Goal: Task Accomplishment & Management: Manage account settings

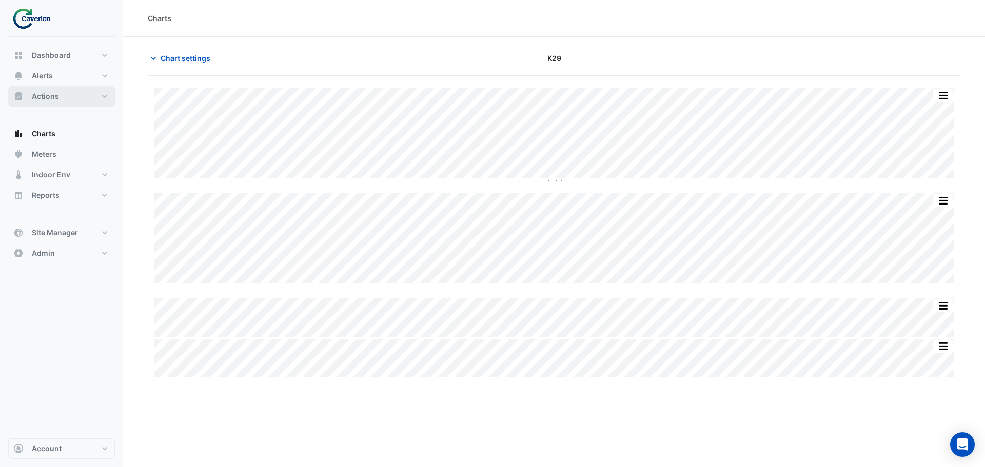
click at [41, 98] on span "Actions" at bounding box center [45, 96] width 27 height 10
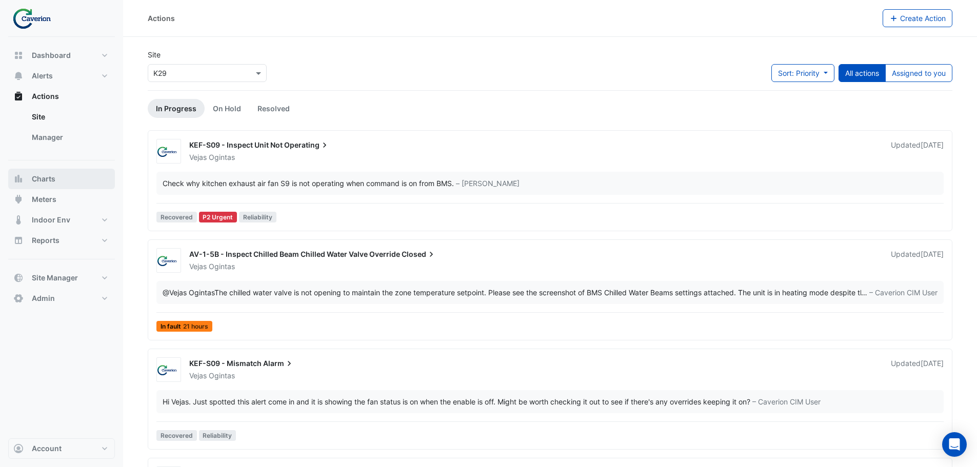
click at [46, 179] on span "Charts" at bounding box center [44, 179] width 24 height 10
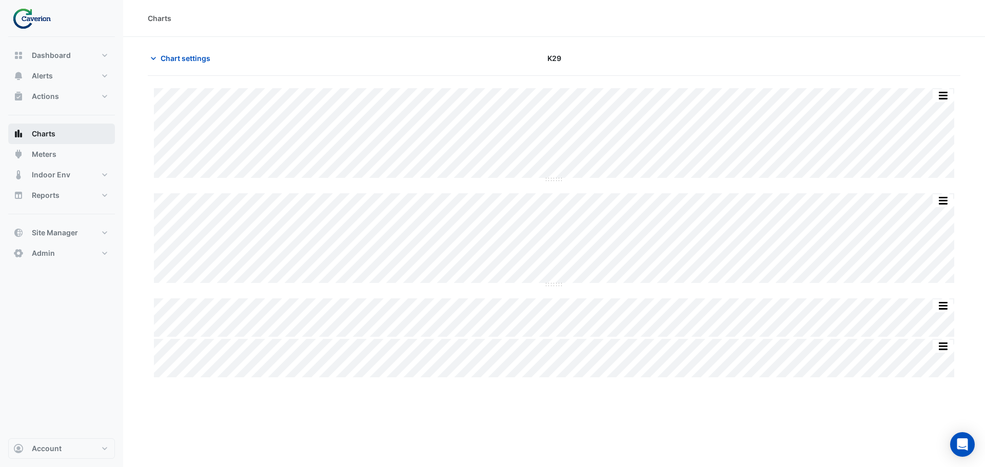
click at [49, 136] on span "Charts" at bounding box center [44, 134] width 24 height 10
click at [172, 62] on span "Chart settings" at bounding box center [186, 58] width 50 height 11
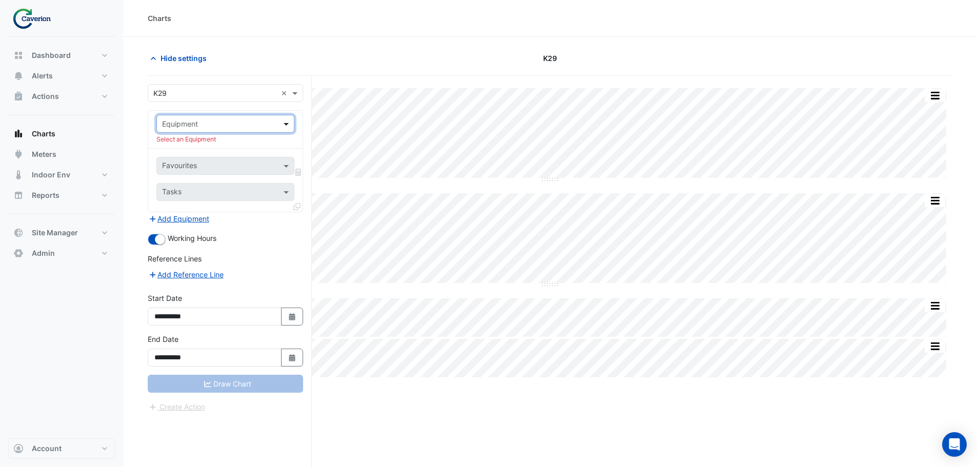
click at [282, 121] on span at bounding box center [287, 123] width 13 height 11
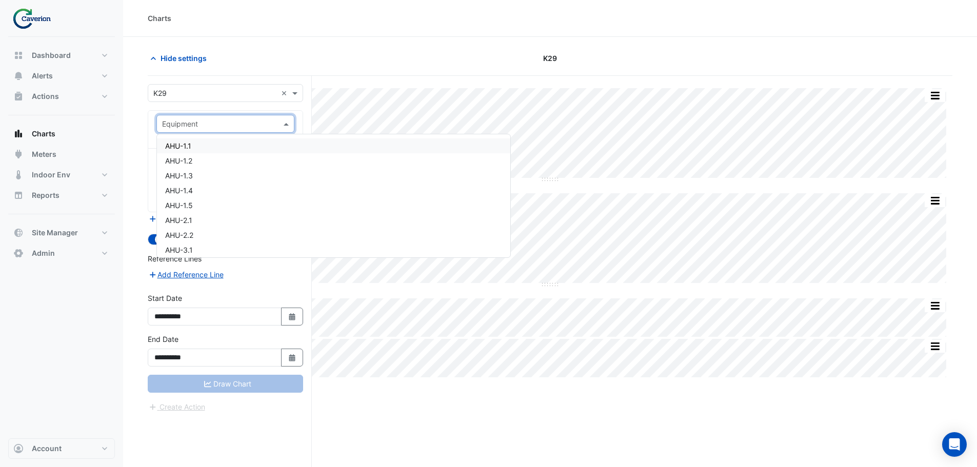
click at [179, 122] on input "text" at bounding box center [215, 124] width 106 height 11
type input "*"
drag, startPoint x: 55, startPoint y: 52, endPoint x: 59, endPoint y: 89, distance: 37.2
click at [55, 53] on span "Dashboard" at bounding box center [51, 55] width 39 height 10
select select "***"
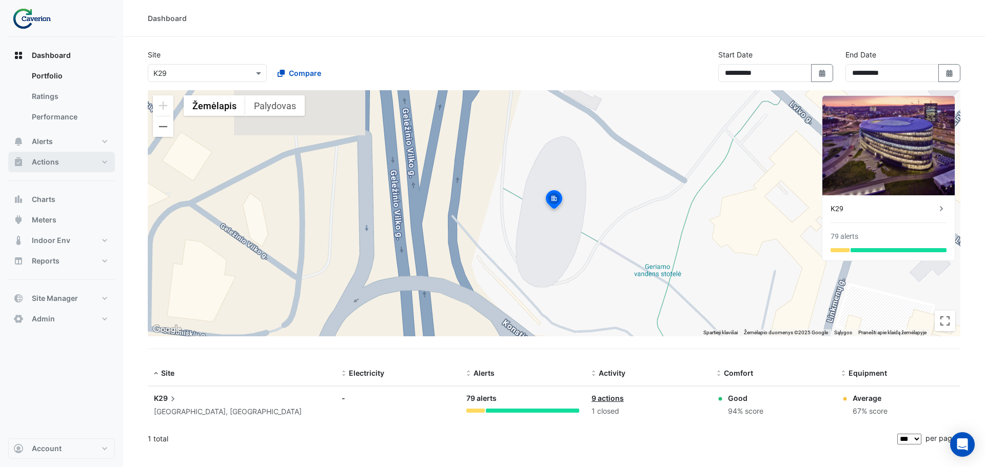
click at [42, 162] on span "Actions" at bounding box center [45, 162] width 27 height 10
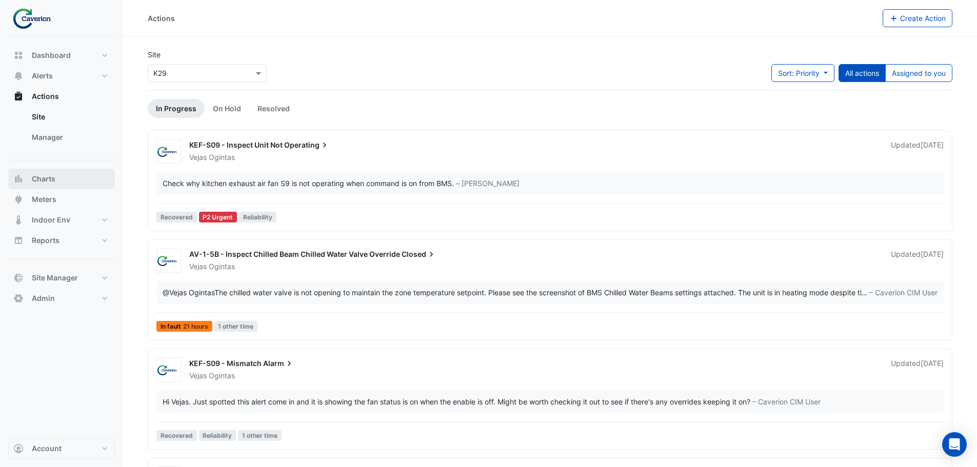
click at [45, 182] on span "Charts" at bounding box center [44, 179] width 24 height 10
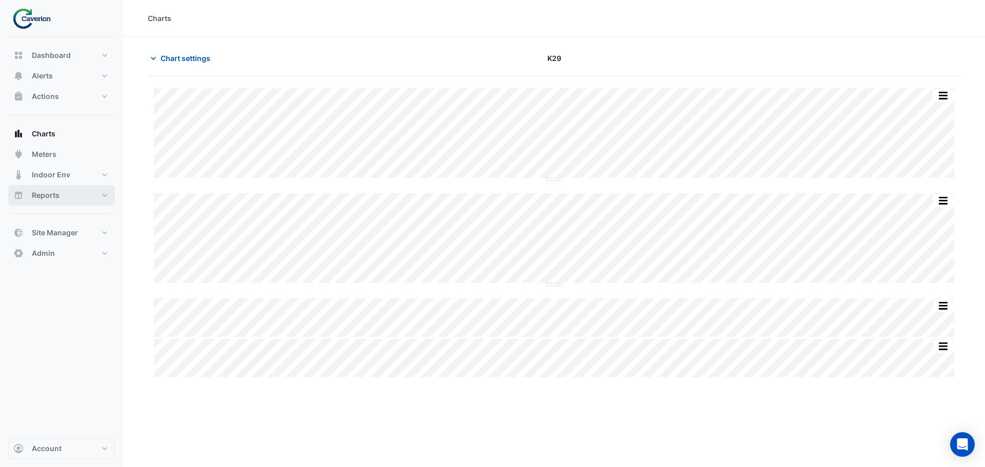
click at [50, 195] on span "Reports" at bounding box center [46, 195] width 28 height 10
select select "***"
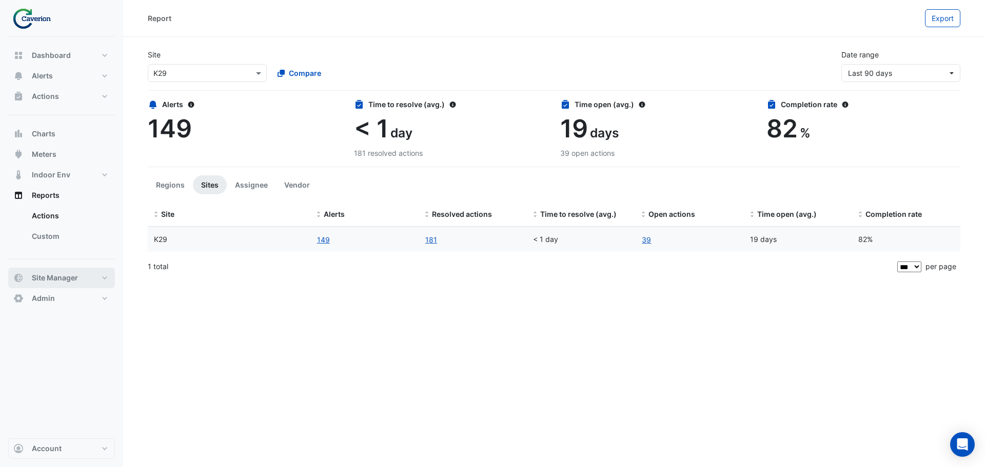
click at [46, 276] on span "Site Manager" at bounding box center [55, 278] width 46 height 10
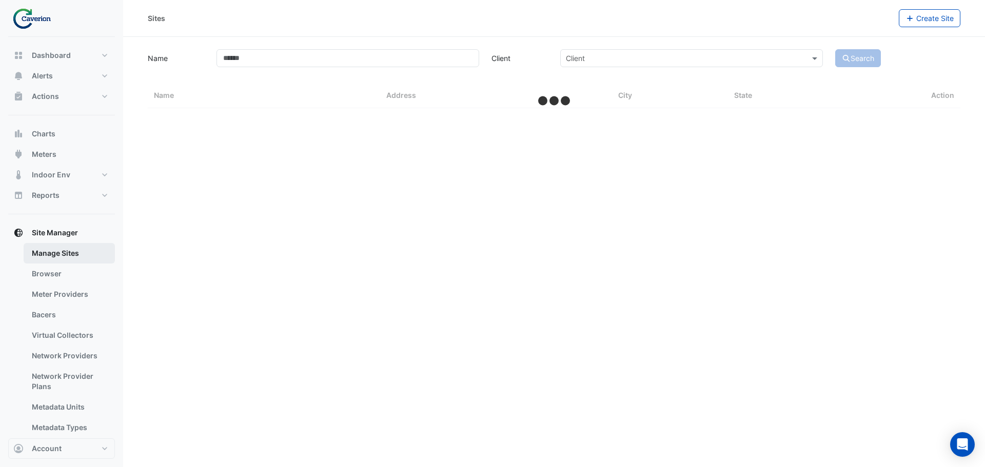
select select "***"
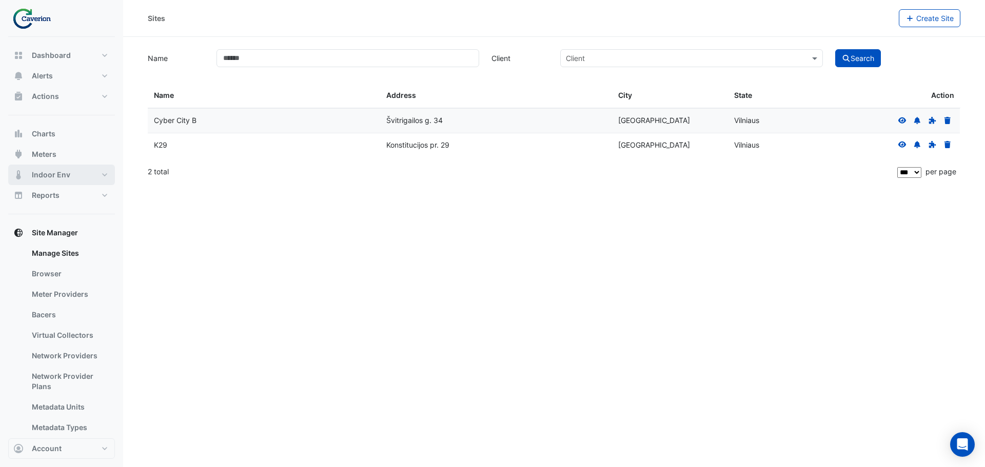
click at [57, 173] on span "Indoor Env" at bounding box center [51, 175] width 38 height 10
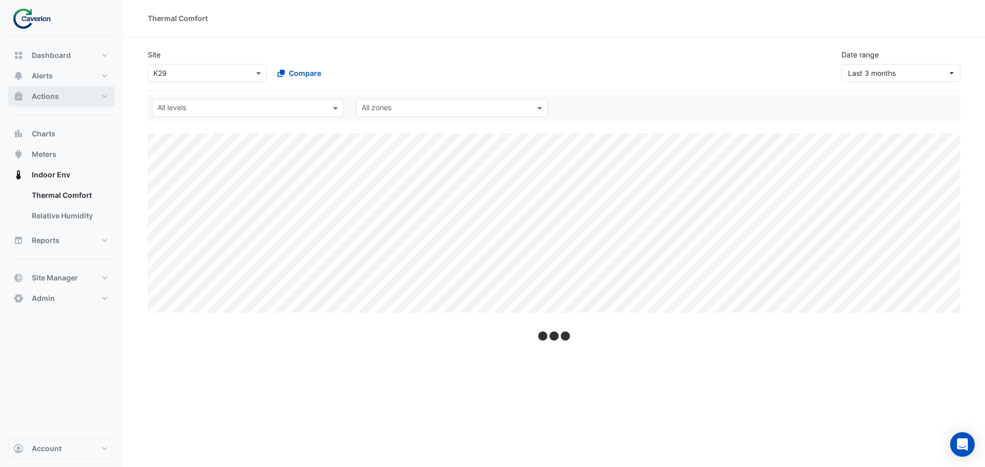
click at [55, 94] on span "Actions" at bounding box center [45, 96] width 27 height 10
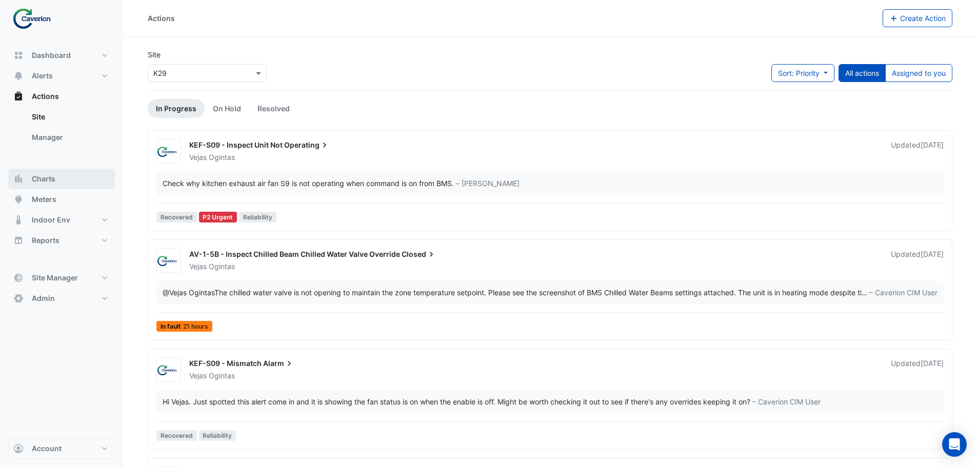
click at [50, 176] on span "Charts" at bounding box center [44, 179] width 24 height 10
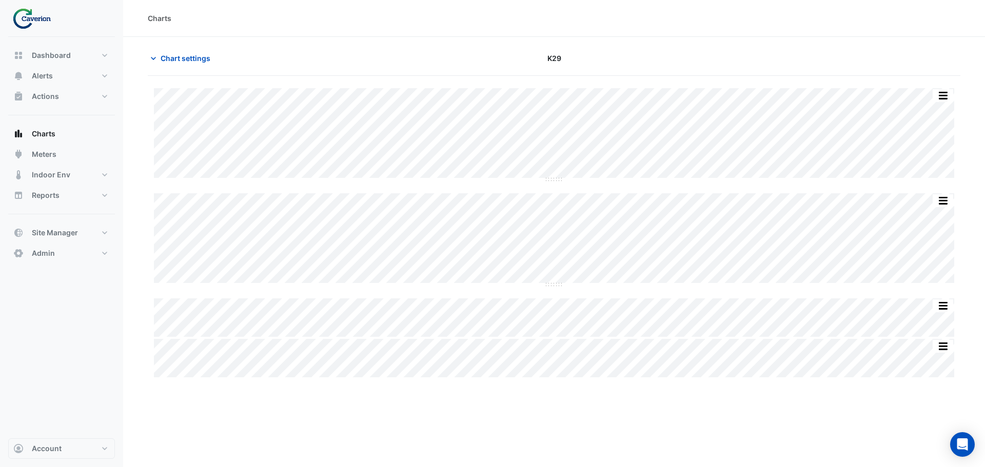
type input "**********"
click at [177, 53] on span "Chart settings" at bounding box center [186, 58] width 50 height 11
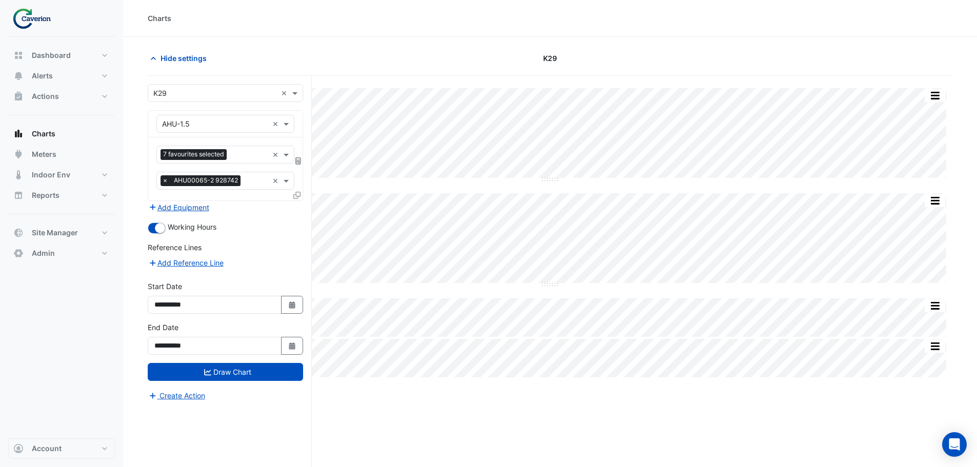
click at [271, 124] on div at bounding box center [225, 124] width 137 height 12
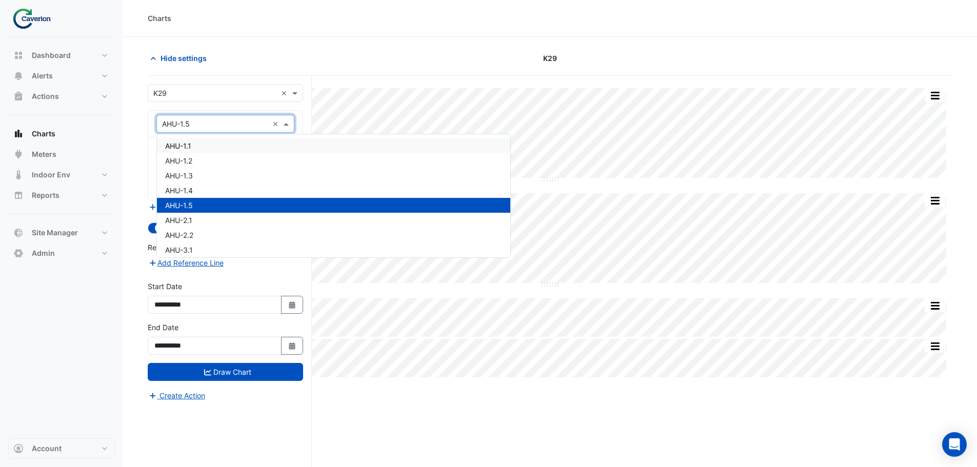
click at [253, 145] on div "AHU-1.1" at bounding box center [333, 145] width 353 height 15
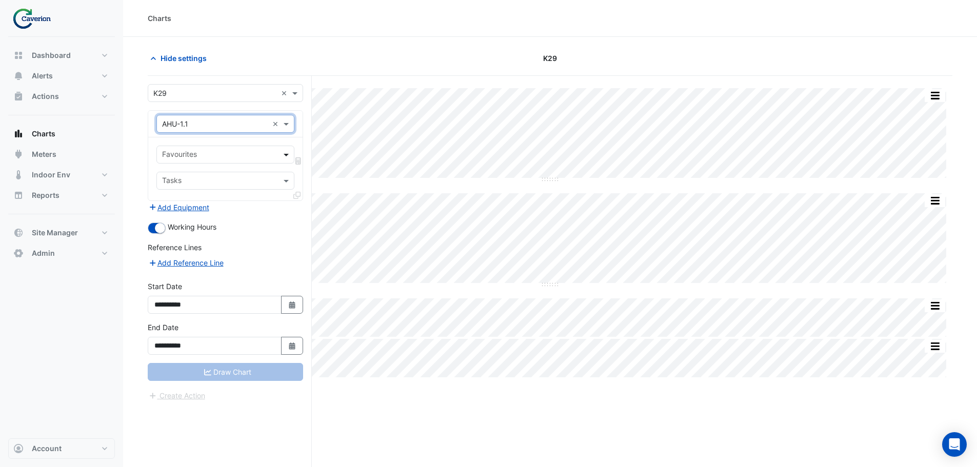
click at [286, 151] on span at bounding box center [287, 154] width 13 height 11
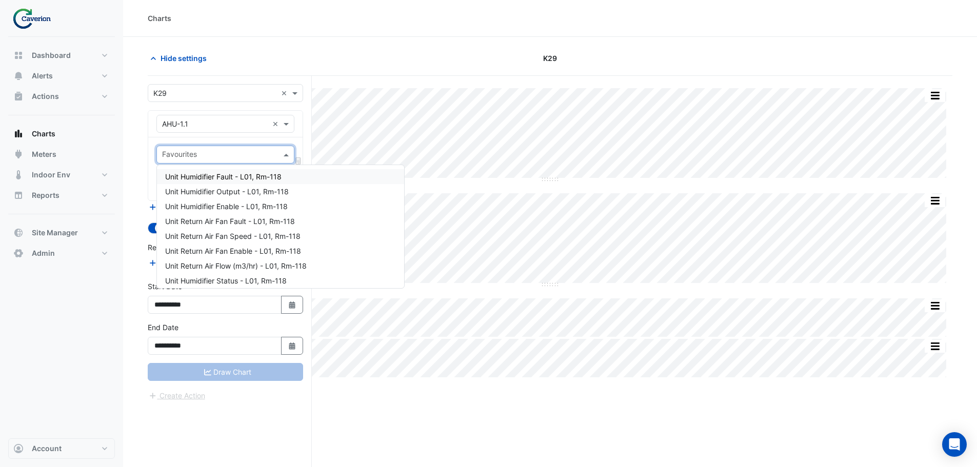
click at [219, 181] on div "Unit Humidifier Fault - L01, Rm-118" at bounding box center [280, 176] width 247 height 15
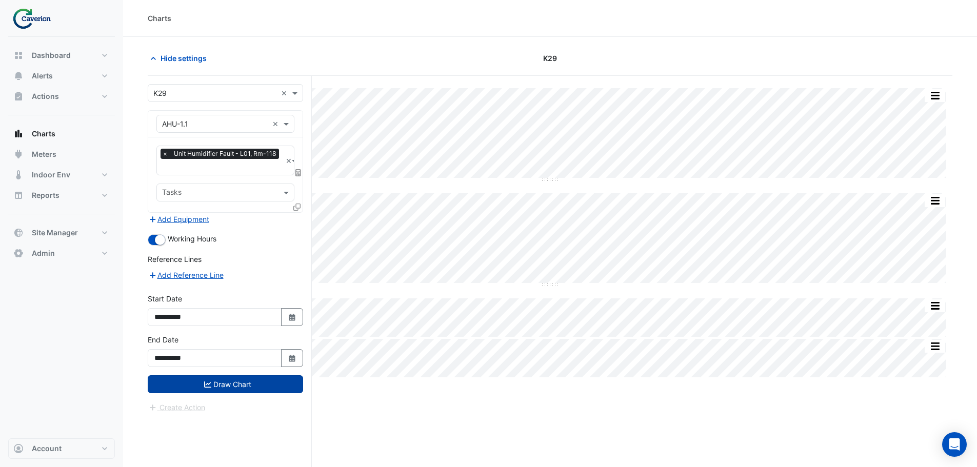
click at [202, 382] on button "Draw Chart" at bounding box center [225, 384] width 155 height 18
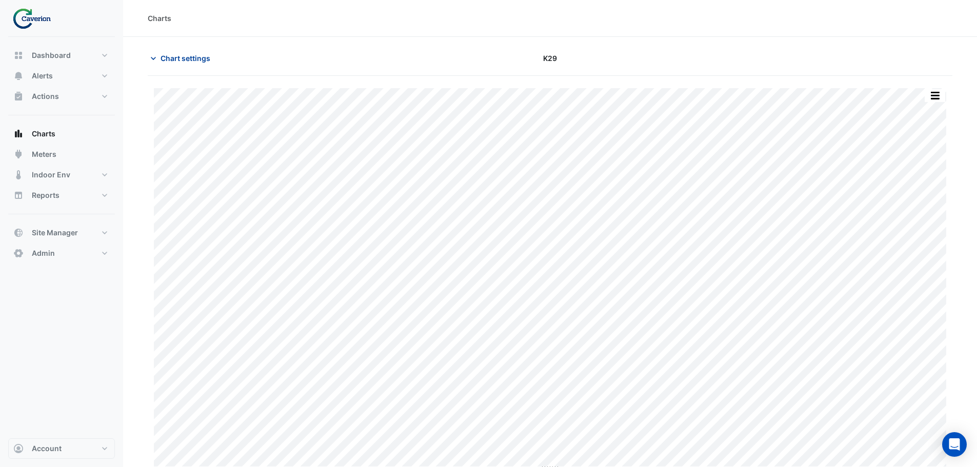
click at [153, 58] on icon "button" at bounding box center [153, 58] width 10 height 10
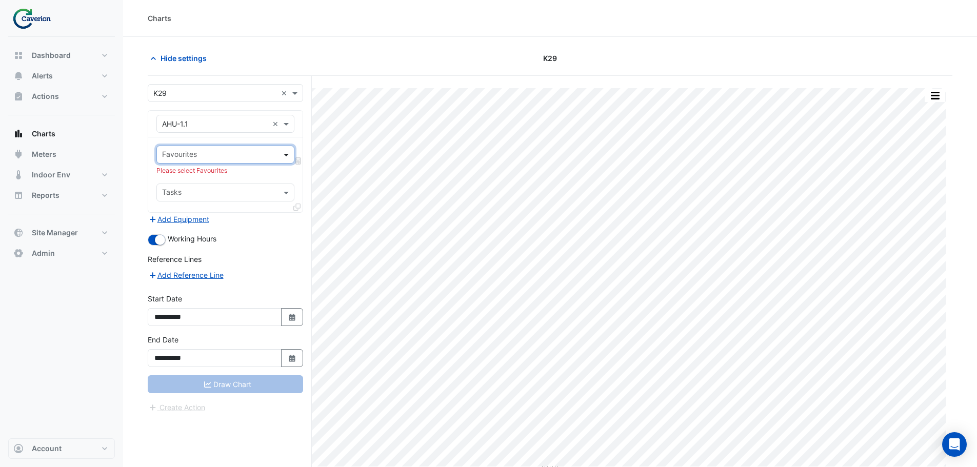
click at [284, 156] on span at bounding box center [287, 154] width 13 height 11
type input "***"
click at [266, 189] on span "Unit Outside Air Temperature - L01, Zn-01" at bounding box center [235, 191] width 141 height 9
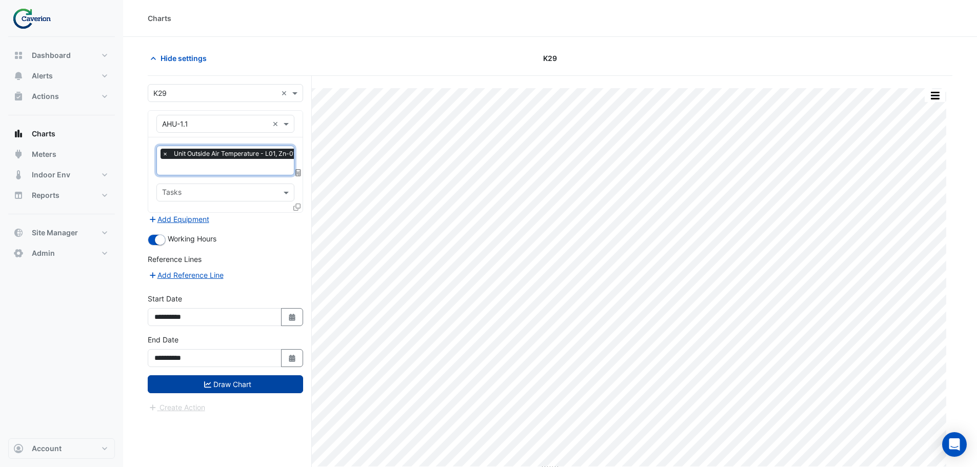
click at [230, 377] on button "Draw Chart" at bounding box center [225, 384] width 155 height 18
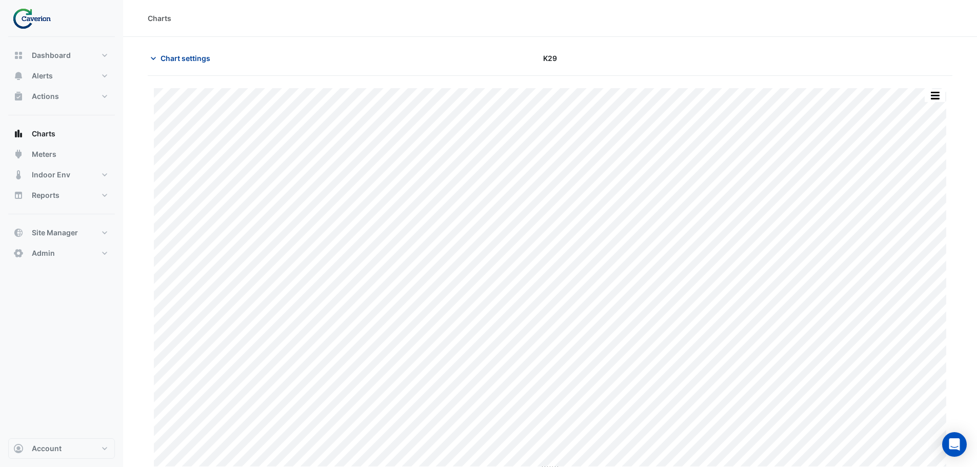
click at [182, 54] on span "Chart settings" at bounding box center [186, 58] width 50 height 11
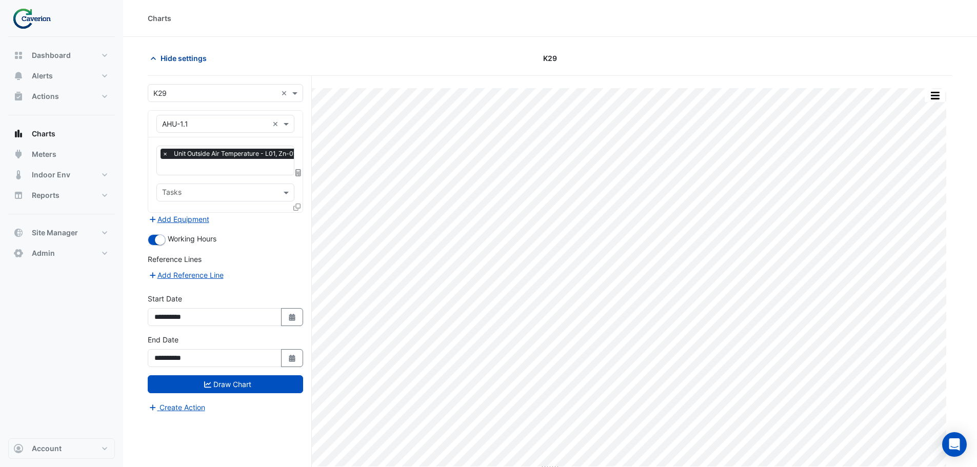
click at [182, 54] on span "Hide settings" at bounding box center [184, 58] width 46 height 11
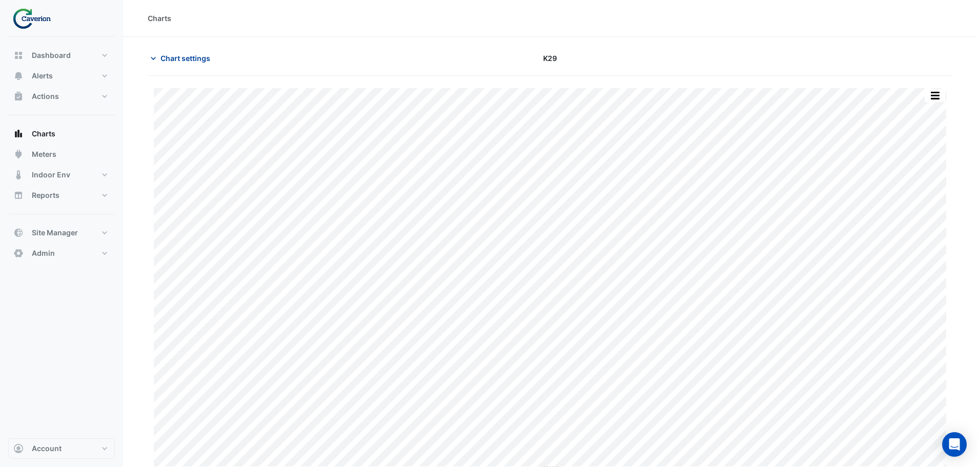
click at [182, 54] on span "Chart settings" at bounding box center [186, 58] width 50 height 11
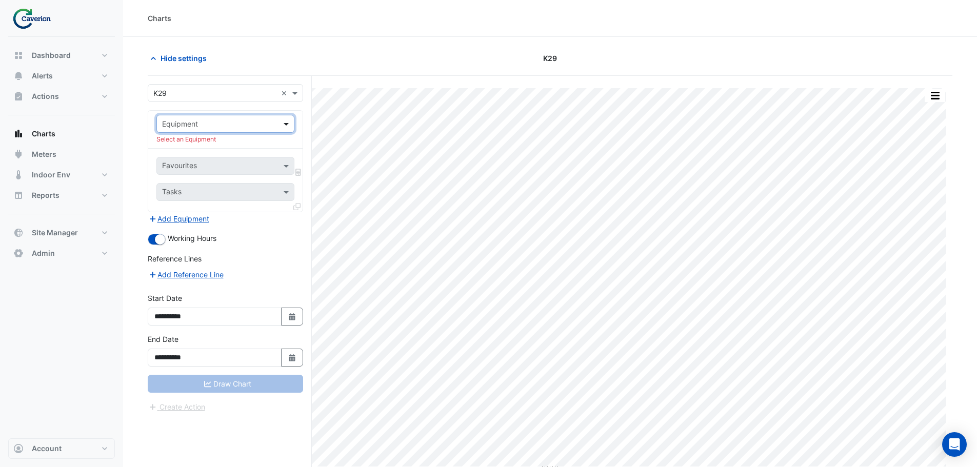
click at [286, 124] on span at bounding box center [287, 123] width 13 height 11
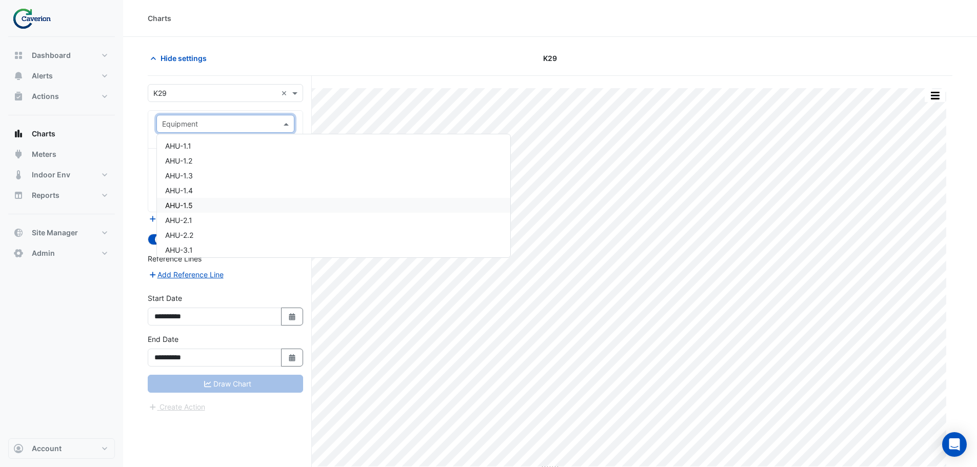
click at [233, 205] on div "AHU-1.5" at bounding box center [333, 205] width 353 height 15
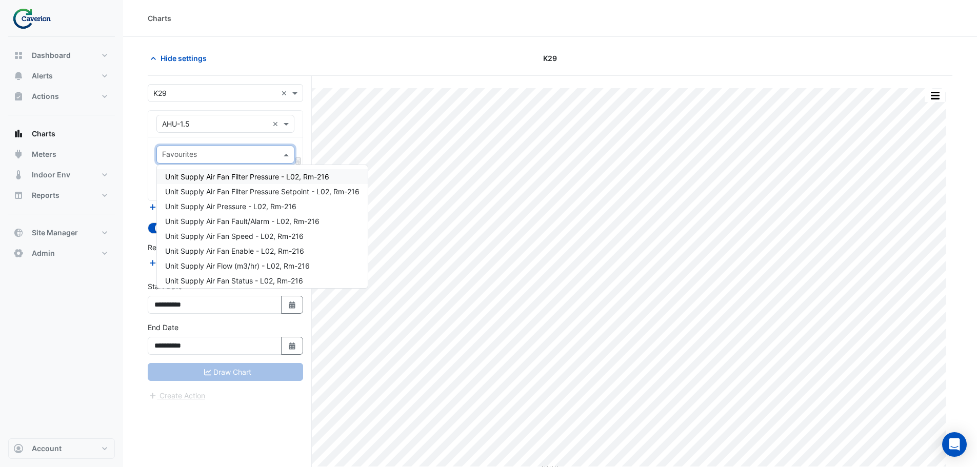
click at [286, 154] on span at bounding box center [287, 154] width 13 height 11
click at [271, 210] on span "Unit Supply Air Pressure - L02, Rm-216" at bounding box center [230, 206] width 131 height 9
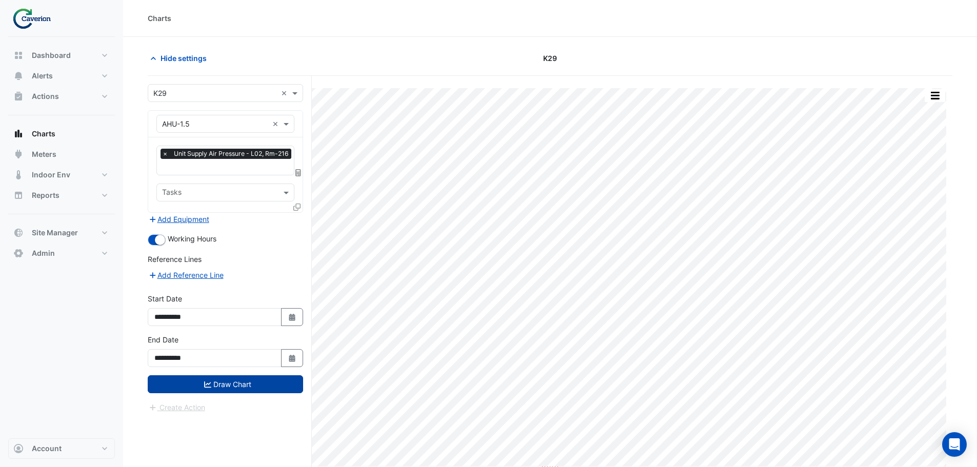
click at [236, 386] on button "Draw Chart" at bounding box center [225, 384] width 155 height 18
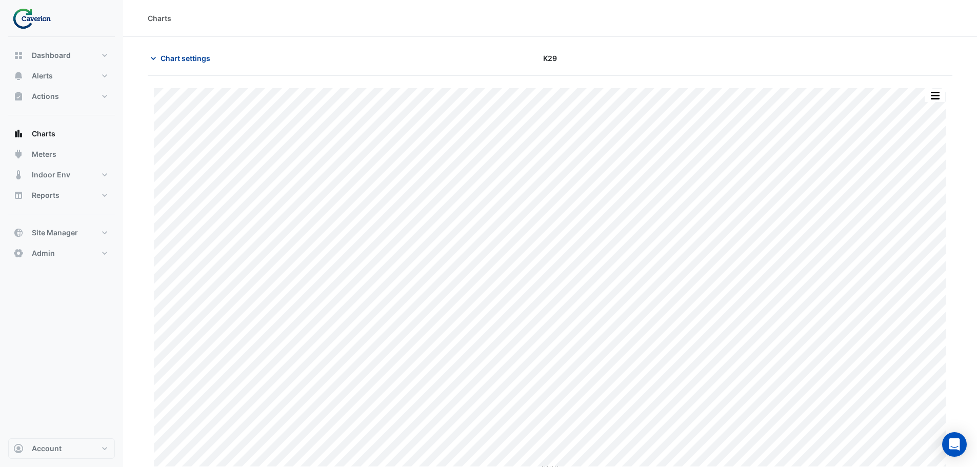
click at [162, 55] on span "Chart settings" at bounding box center [186, 58] width 50 height 11
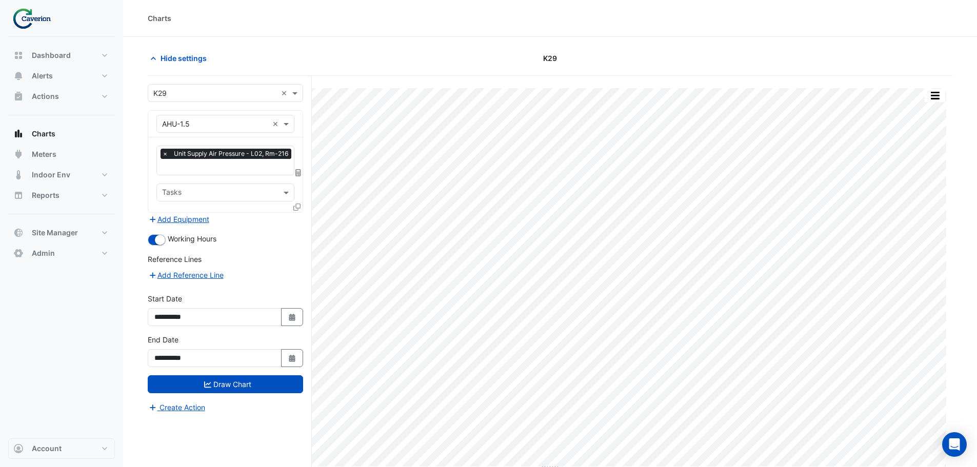
scroll to position [0, 1]
click at [264, 165] on input "text" at bounding box center [227, 168] width 132 height 11
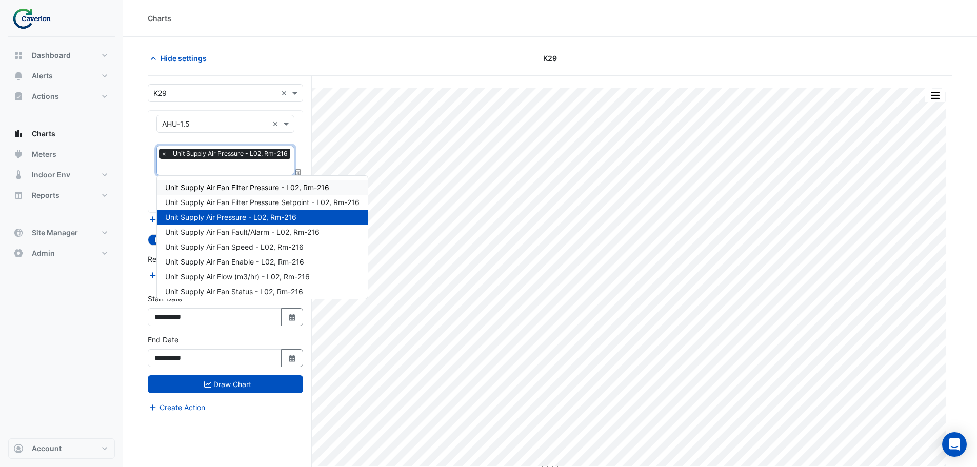
click at [225, 166] on input "text" at bounding box center [227, 168] width 132 height 11
click at [133, 192] on section "Hide settings K29 Print Save as JPEG Save as PNG Pivot Data Table Export CSV - …" at bounding box center [550, 271] width 854 height 469
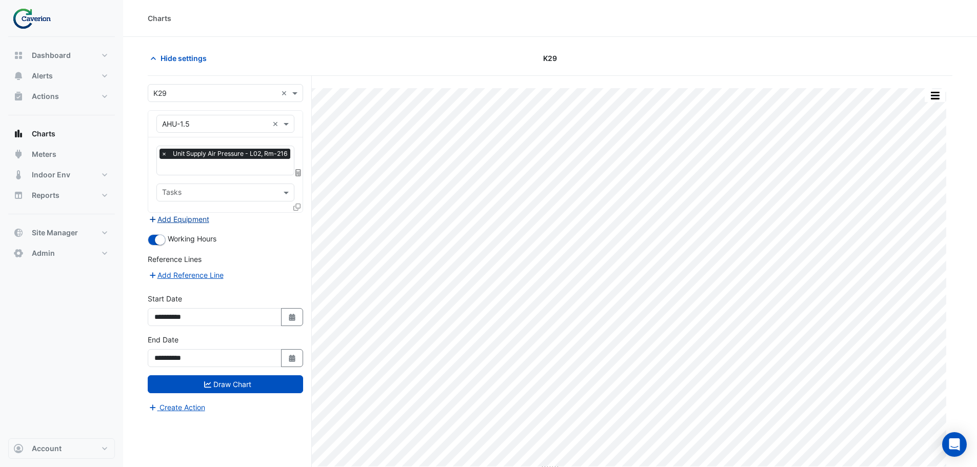
click at [197, 222] on button "Add Equipment" at bounding box center [179, 219] width 62 height 12
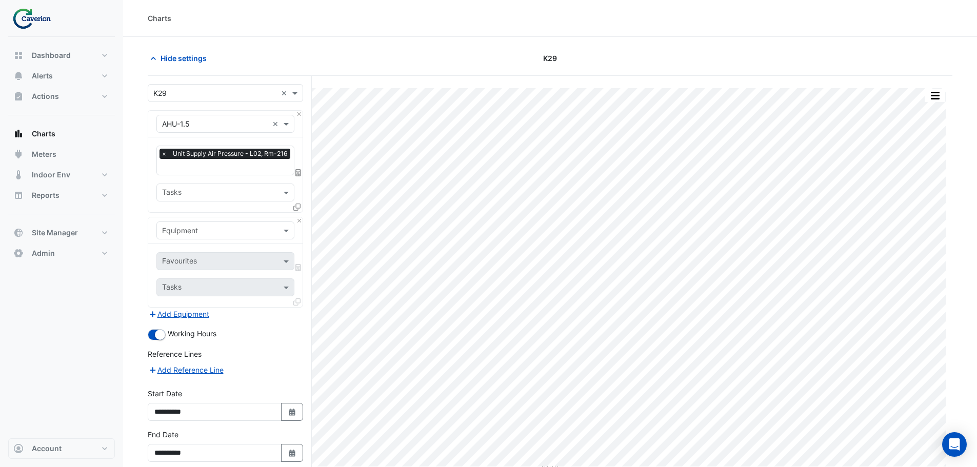
click at [197, 230] on input "text" at bounding box center [215, 231] width 106 height 11
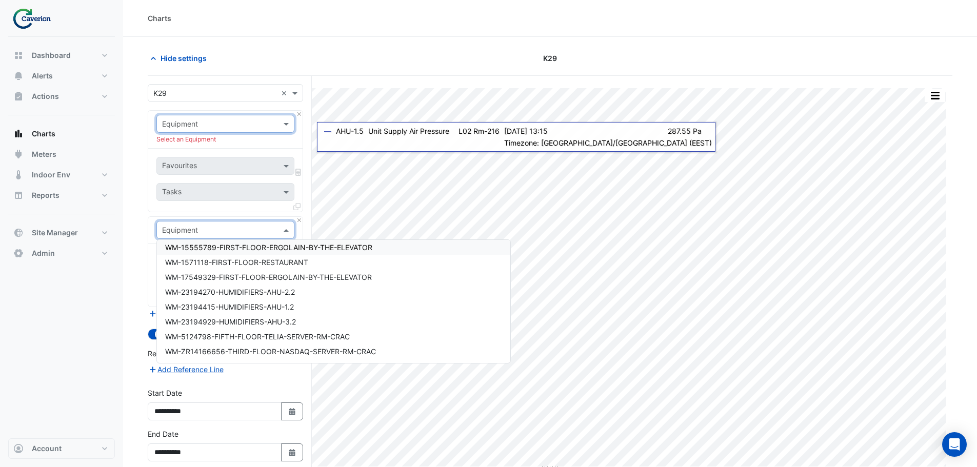
scroll to position [0, 0]
drag, startPoint x: 290, startPoint y: 124, endPoint x: 281, endPoint y: 124, distance: 9.2
click at [290, 125] on span at bounding box center [287, 123] width 13 height 11
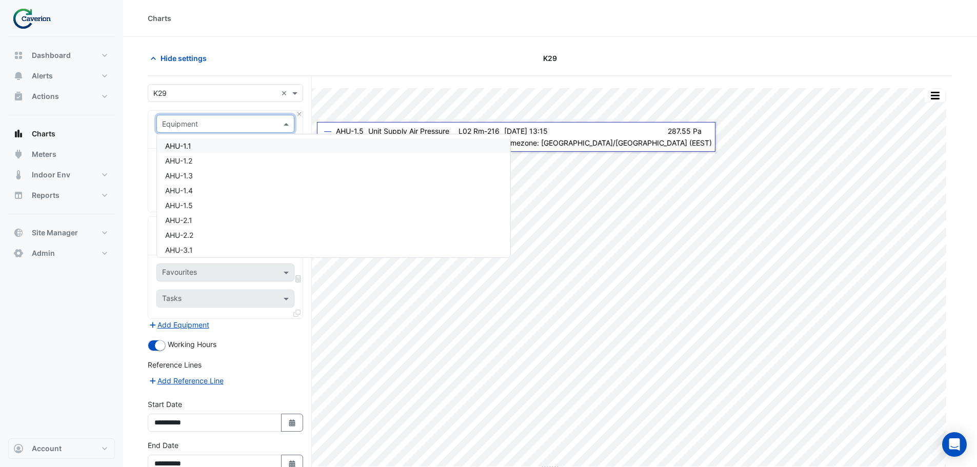
click at [239, 144] on div "AHU-1.1" at bounding box center [333, 145] width 353 height 15
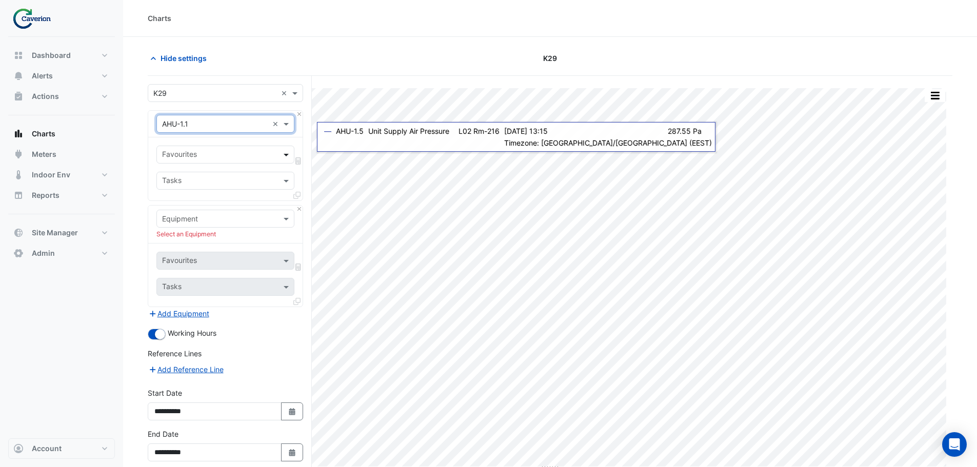
click at [287, 154] on span at bounding box center [287, 154] width 13 height 11
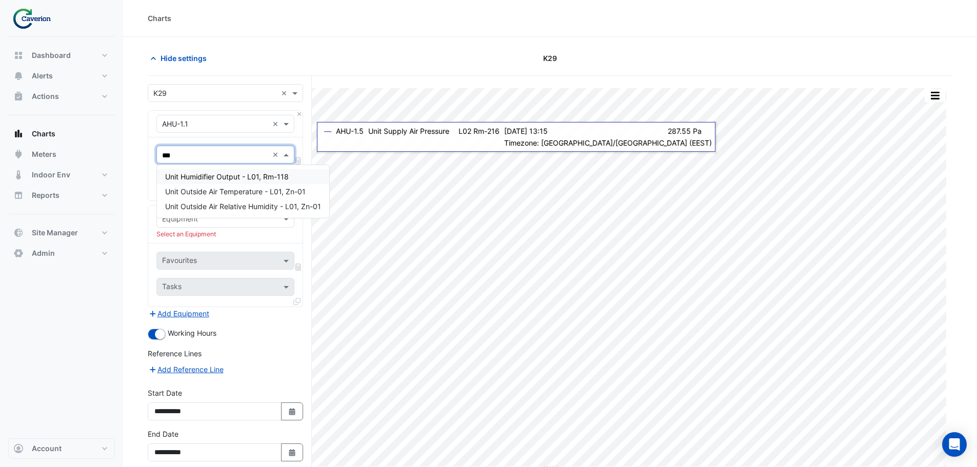
type input "****"
click at [232, 179] on span "Unit Outside Air Temperature - L01, Zn-01" at bounding box center [235, 176] width 141 height 9
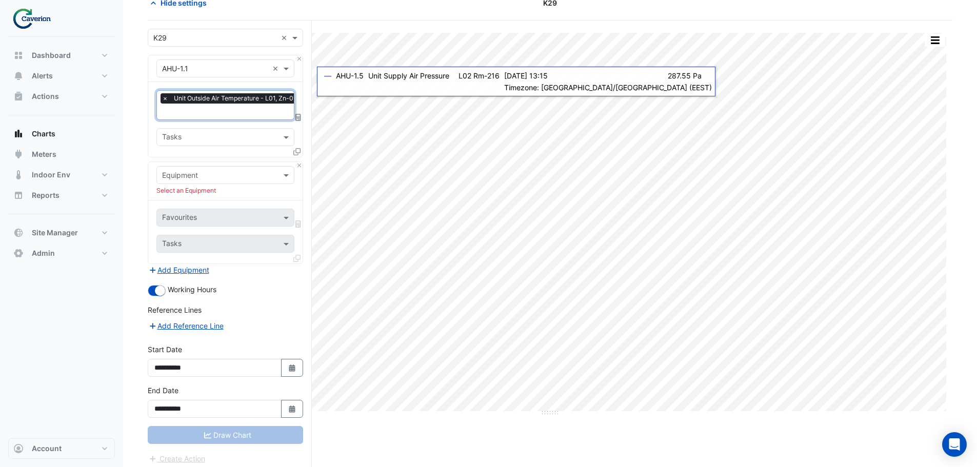
scroll to position [60, 0]
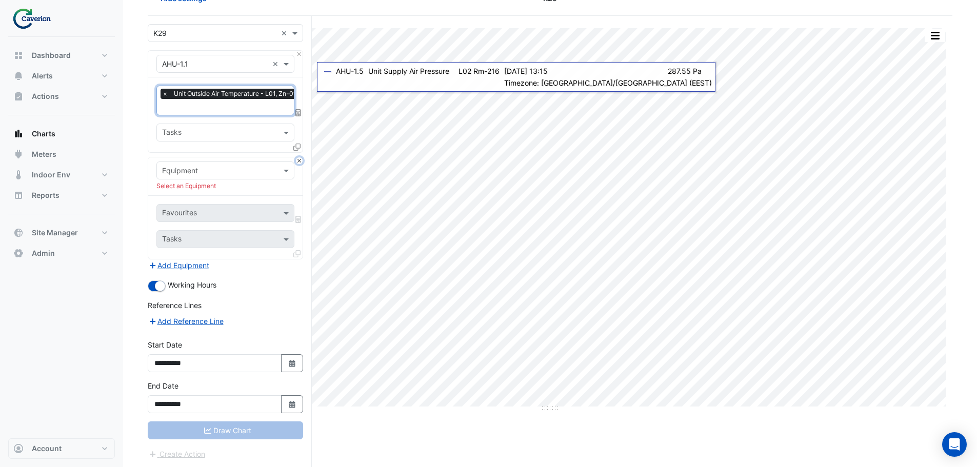
click at [300, 159] on button "Close" at bounding box center [299, 160] width 7 height 7
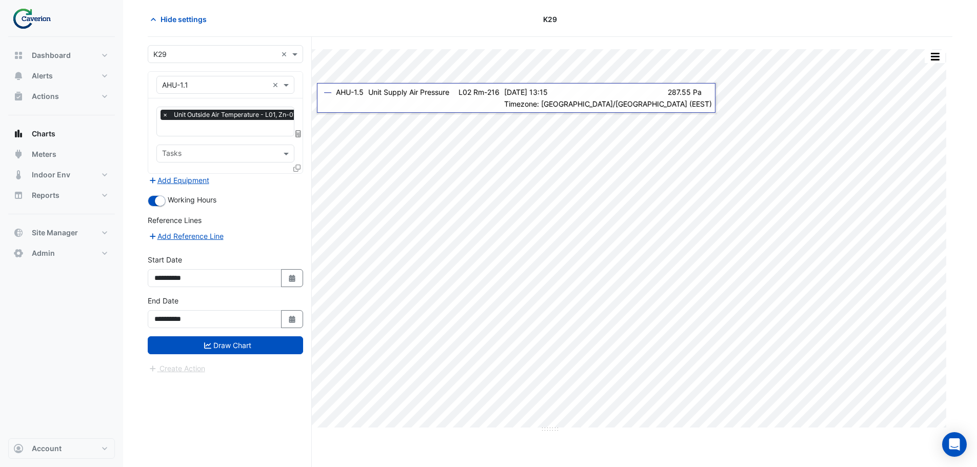
scroll to position [39, 0]
click at [213, 336] on button "Draw Chart" at bounding box center [225, 345] width 155 height 18
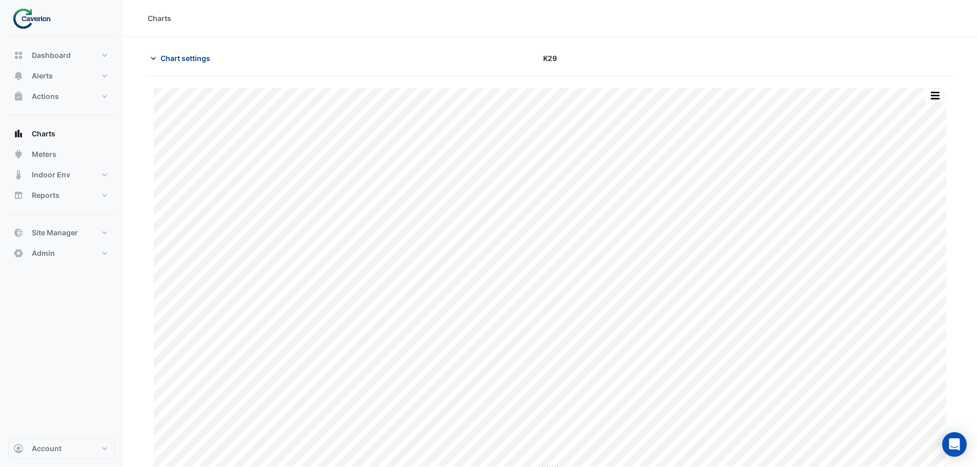
click at [175, 58] on span "Chart settings" at bounding box center [186, 58] width 50 height 11
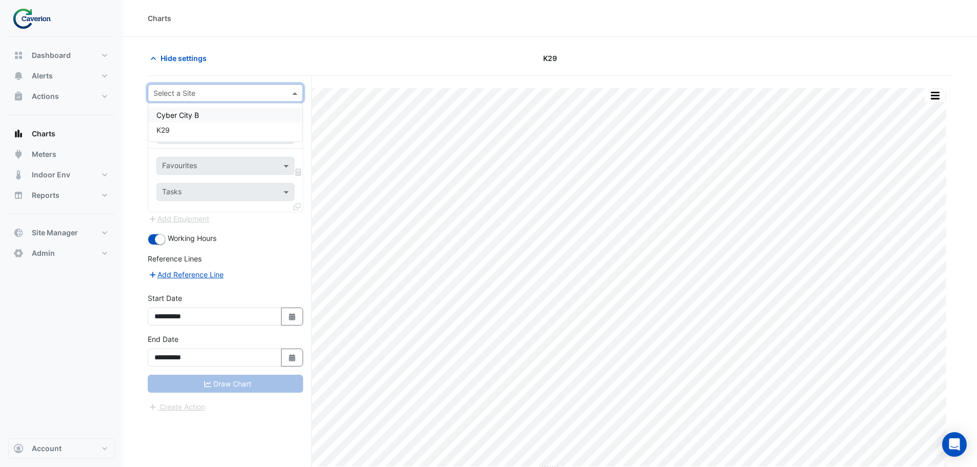
click at [282, 93] on div at bounding box center [225, 93] width 154 height 12
click at [225, 119] on div "Cyber City B" at bounding box center [225, 115] width 154 height 15
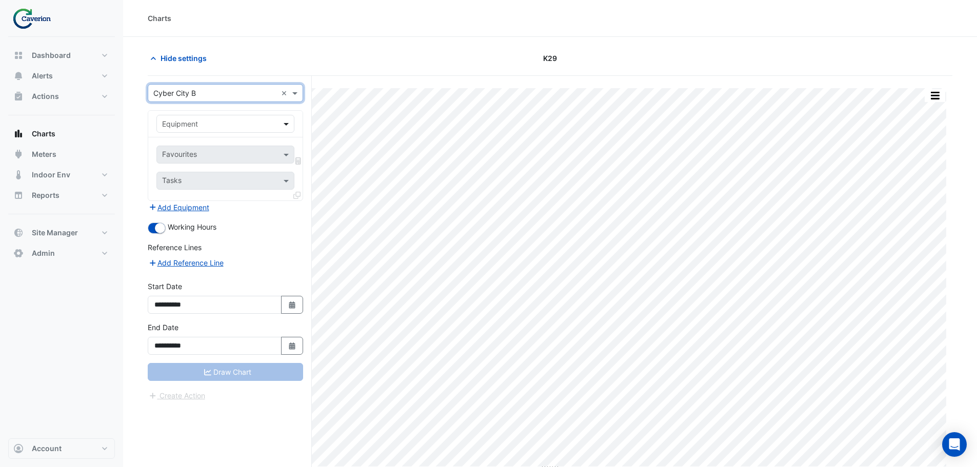
click at [286, 124] on span at bounding box center [287, 123] width 13 height 11
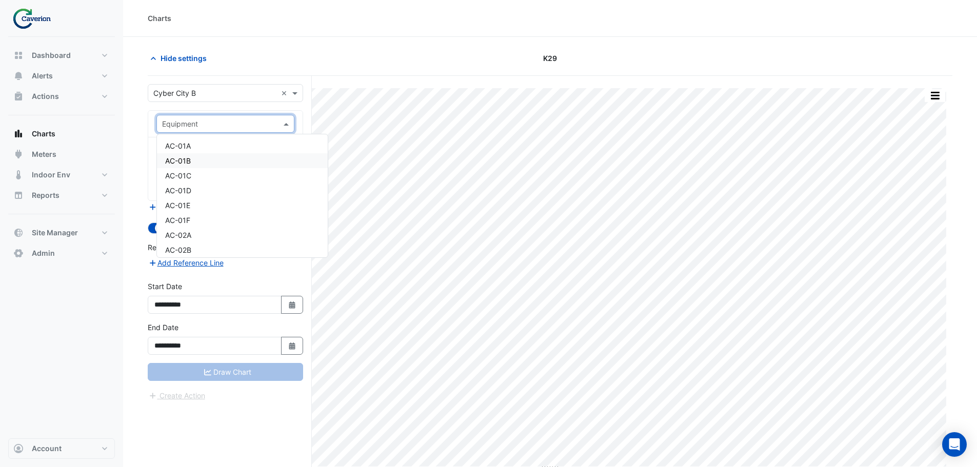
click at [215, 166] on div "AC-01B" at bounding box center [242, 160] width 171 height 15
click at [230, 156] on input "text" at bounding box center [219, 155] width 115 height 11
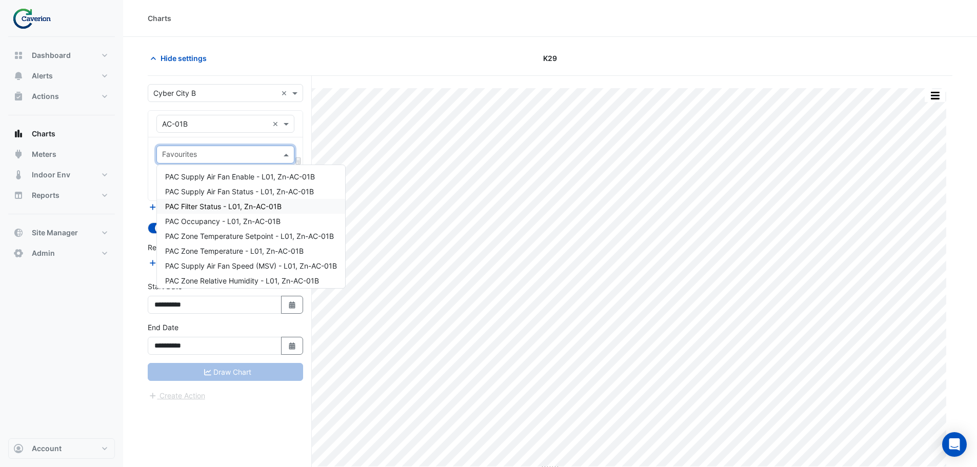
click at [224, 211] on div "PAC Filter Status - L01, Zn-AC-01B" at bounding box center [251, 206] width 188 height 15
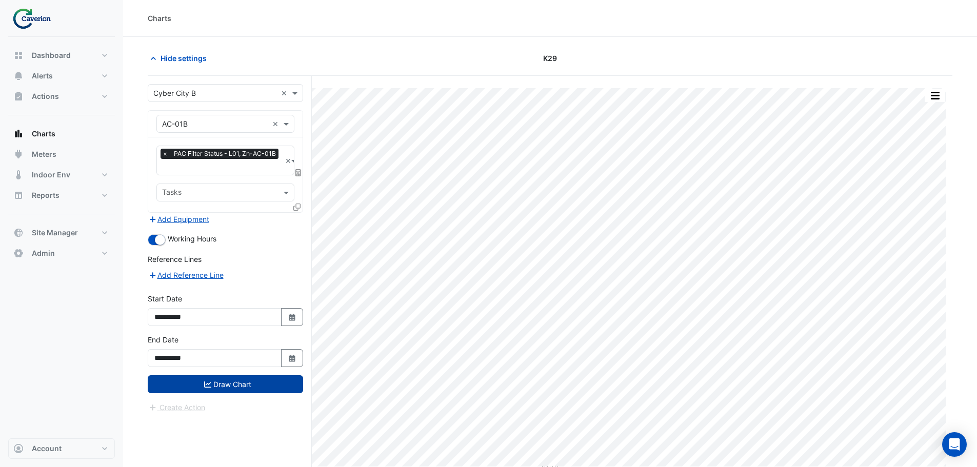
click at [226, 389] on button "Draw Chart" at bounding box center [225, 384] width 155 height 18
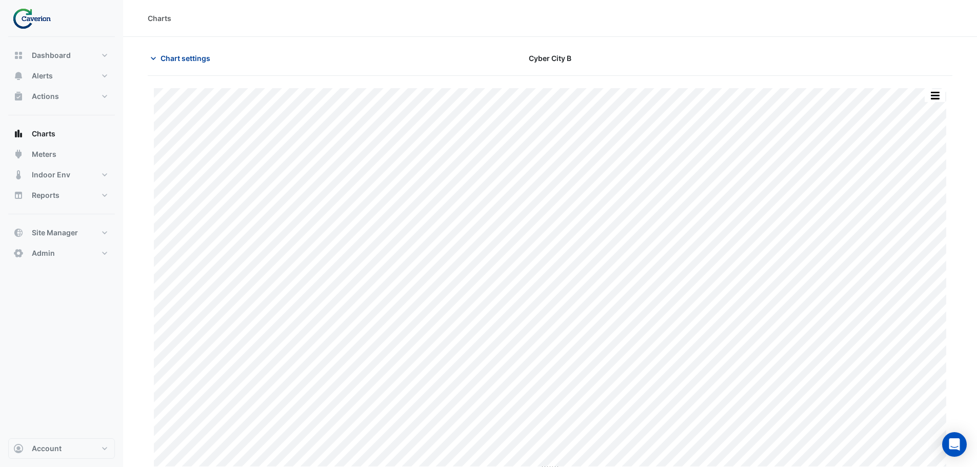
click at [181, 57] on span "Chart settings" at bounding box center [186, 58] width 50 height 11
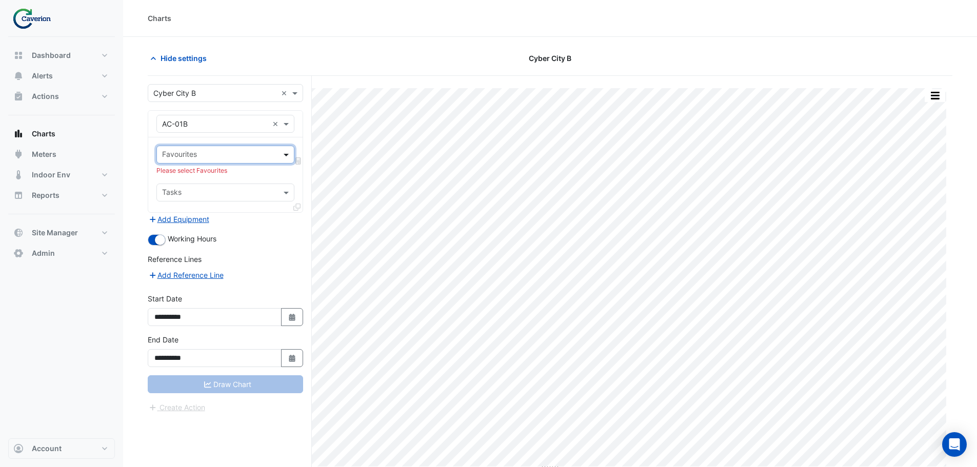
click at [283, 159] on span at bounding box center [287, 154] width 13 height 11
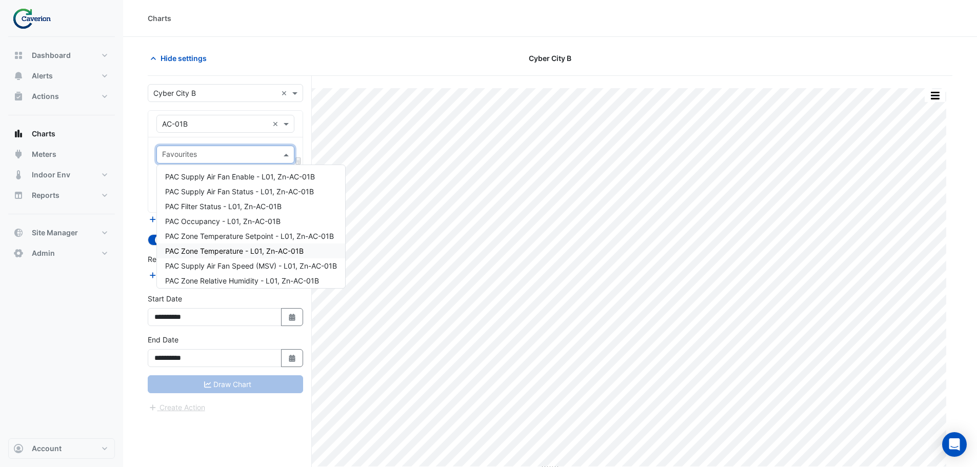
click at [214, 251] on span "PAC Zone Temperature - L01, Zn-AC-01B" at bounding box center [234, 251] width 138 height 9
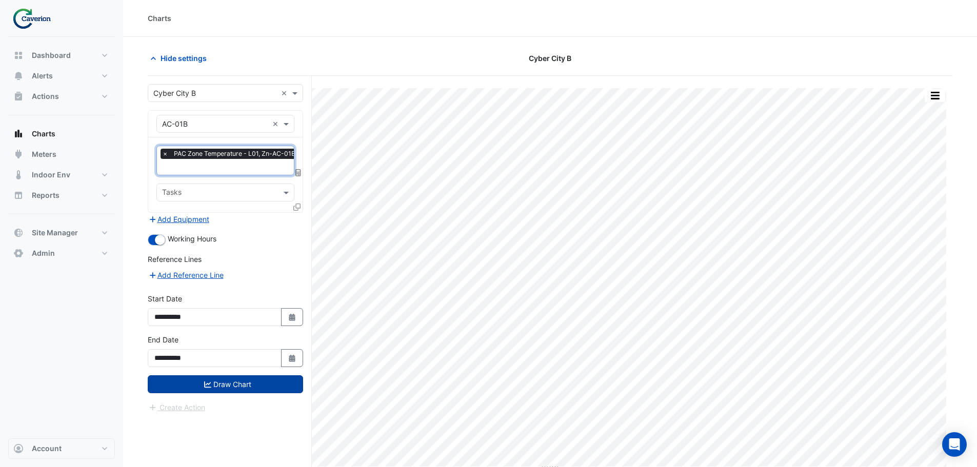
click at [235, 385] on button "Draw Chart" at bounding box center [225, 384] width 155 height 18
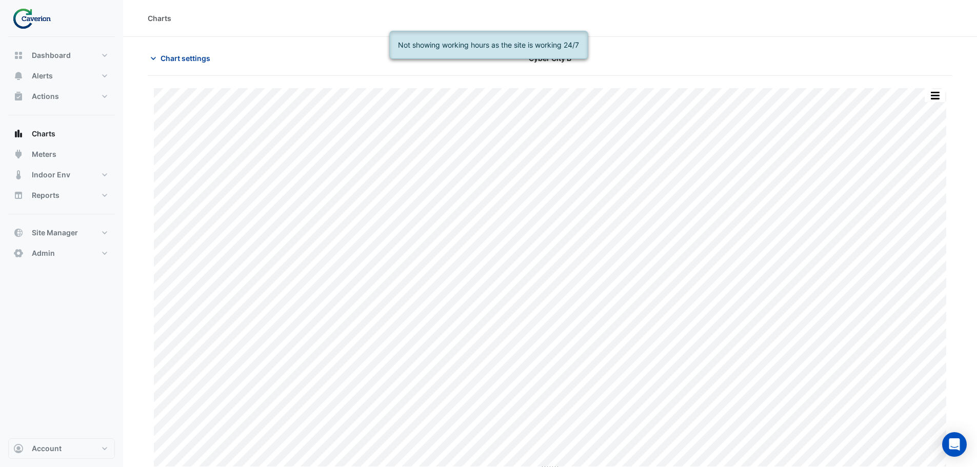
click at [163, 57] on span "Chart settings" at bounding box center [186, 58] width 50 height 11
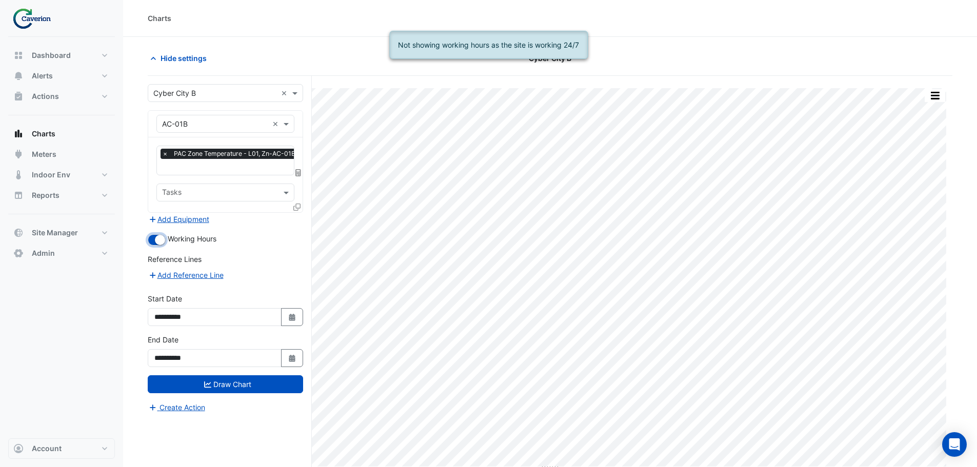
click at [152, 239] on button "button" at bounding box center [157, 239] width 18 height 11
click at [236, 390] on button "Draw Chart" at bounding box center [225, 384] width 155 height 18
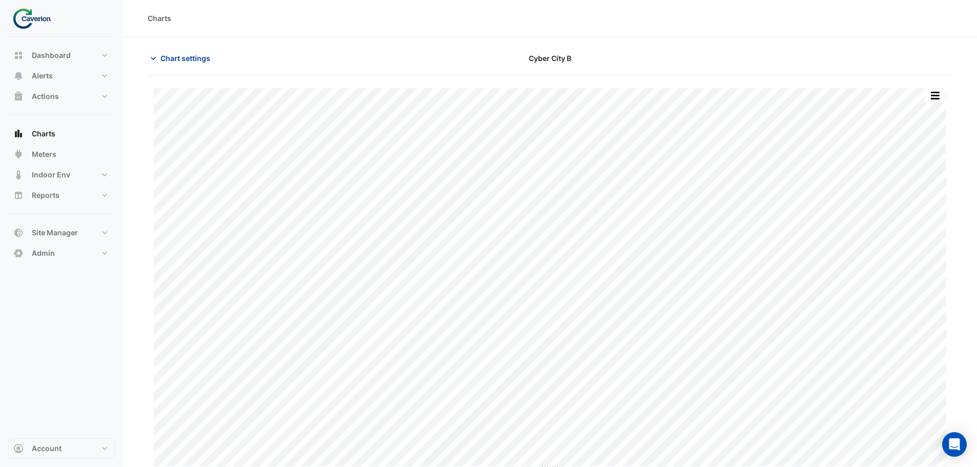
click at [189, 56] on span "Chart settings" at bounding box center [186, 58] width 50 height 11
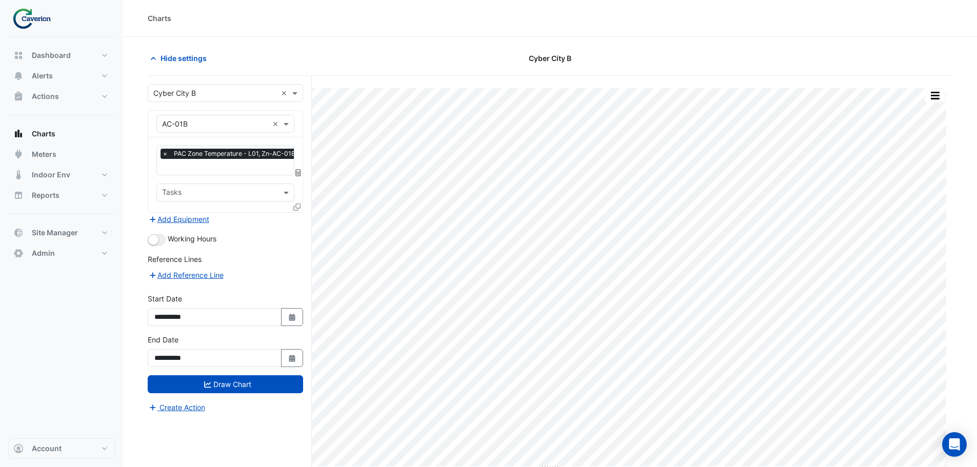
click at [216, 97] on input "text" at bounding box center [215, 93] width 124 height 11
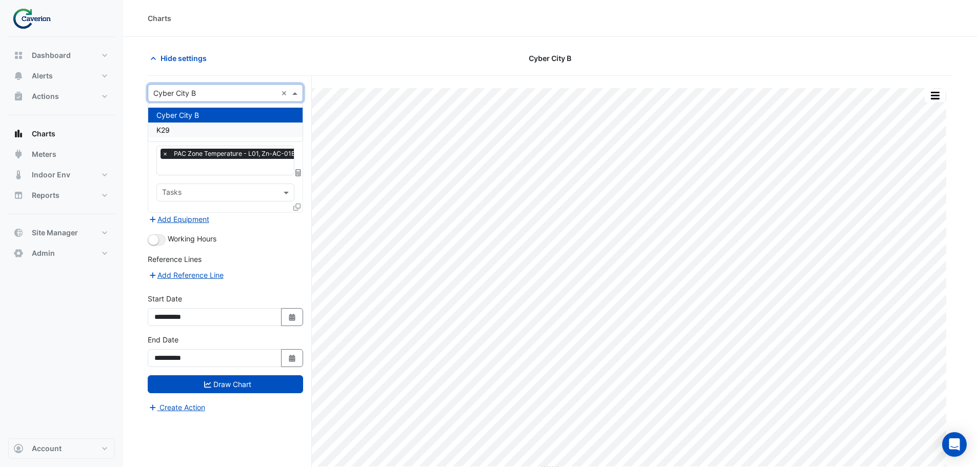
click at [203, 134] on div "K29" at bounding box center [225, 130] width 154 height 15
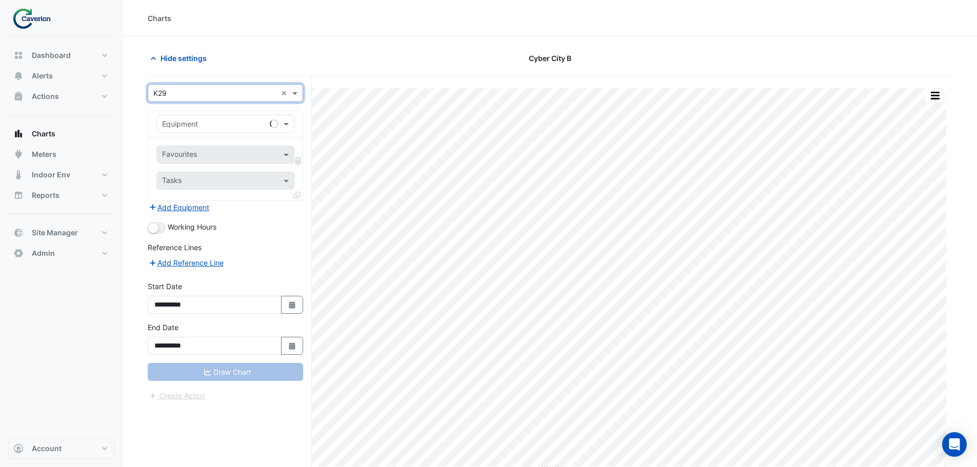
click at [227, 125] on input "text" at bounding box center [215, 124] width 106 height 11
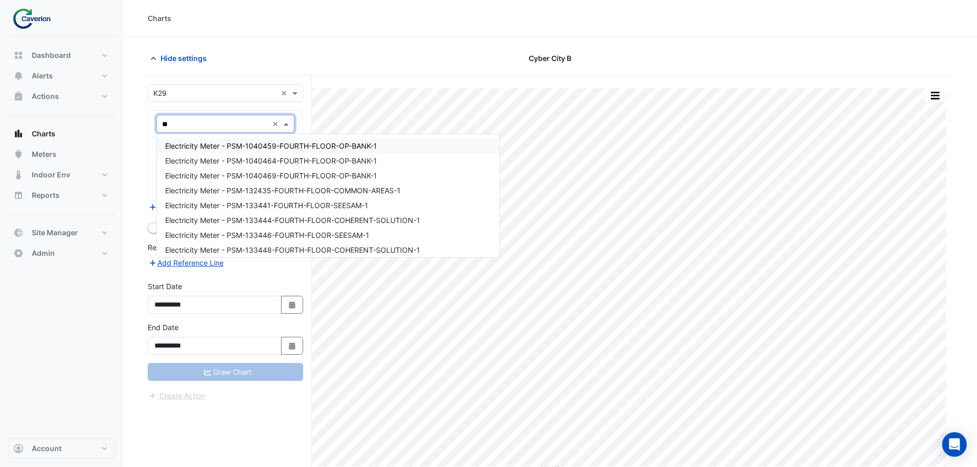
type input "*"
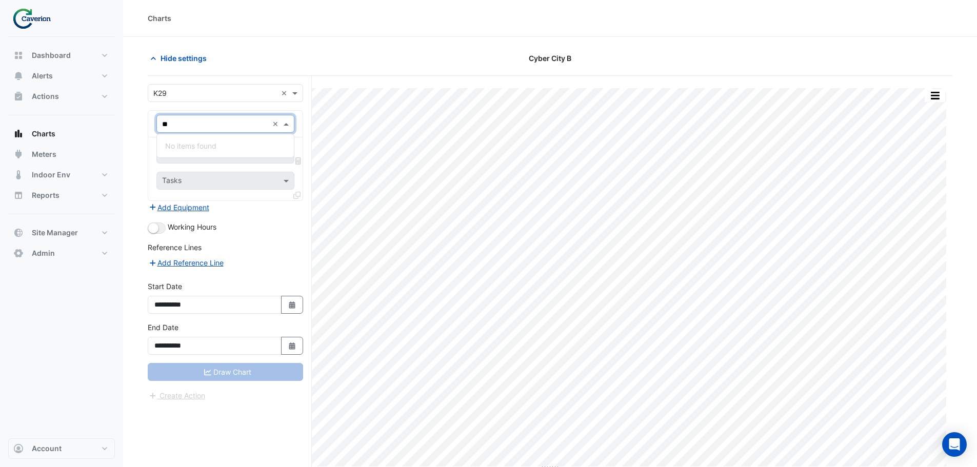
type input "*"
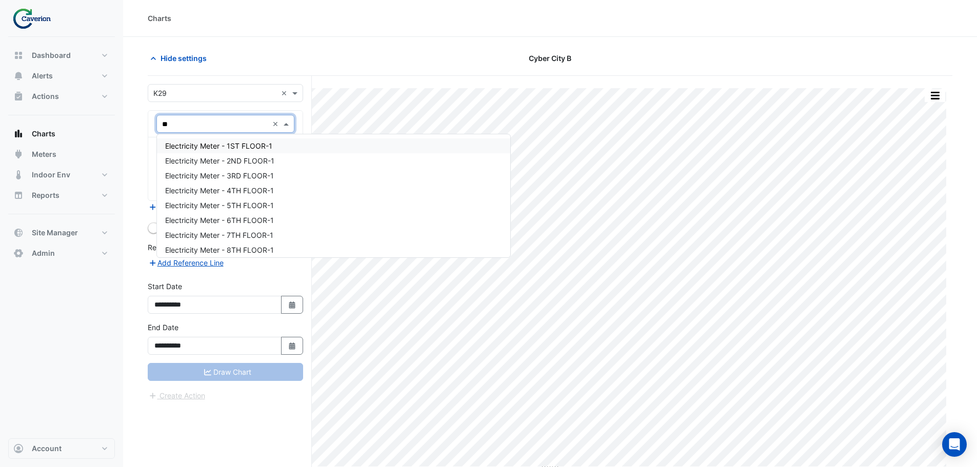
type input "*"
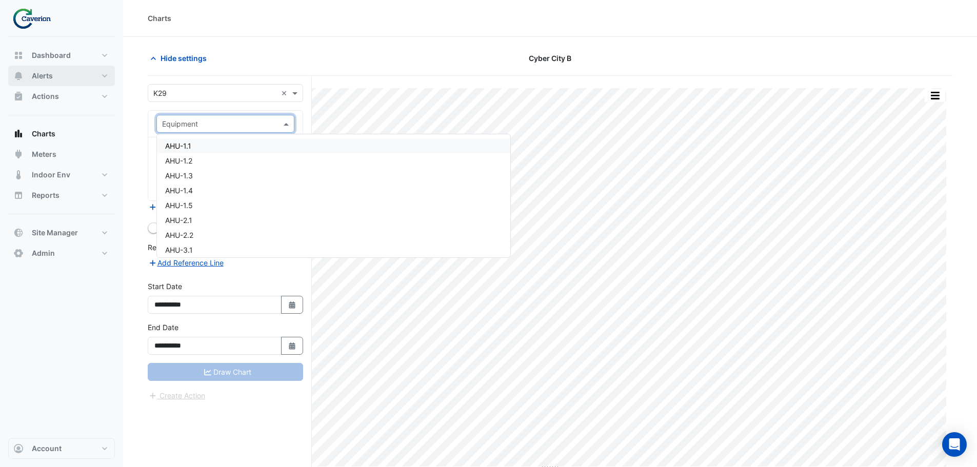
click at [45, 75] on span "Alerts" at bounding box center [42, 76] width 21 height 10
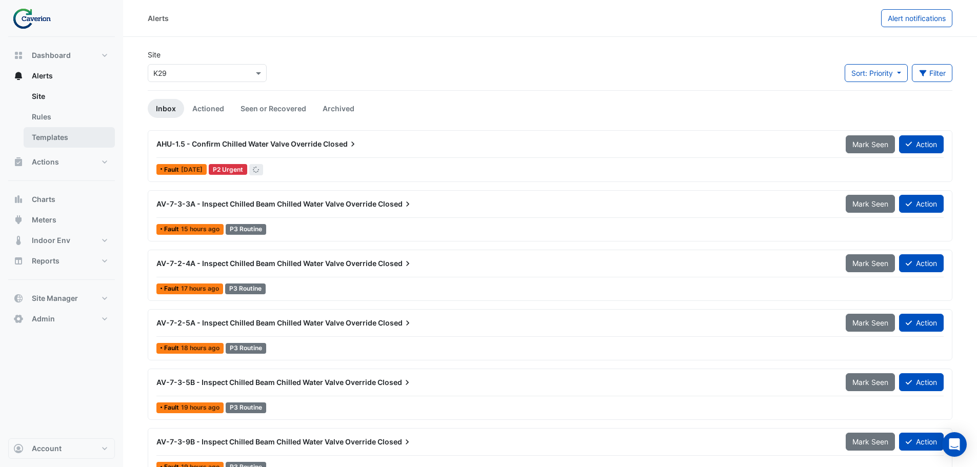
click at [55, 139] on link "Templates" at bounding box center [69, 137] width 91 height 21
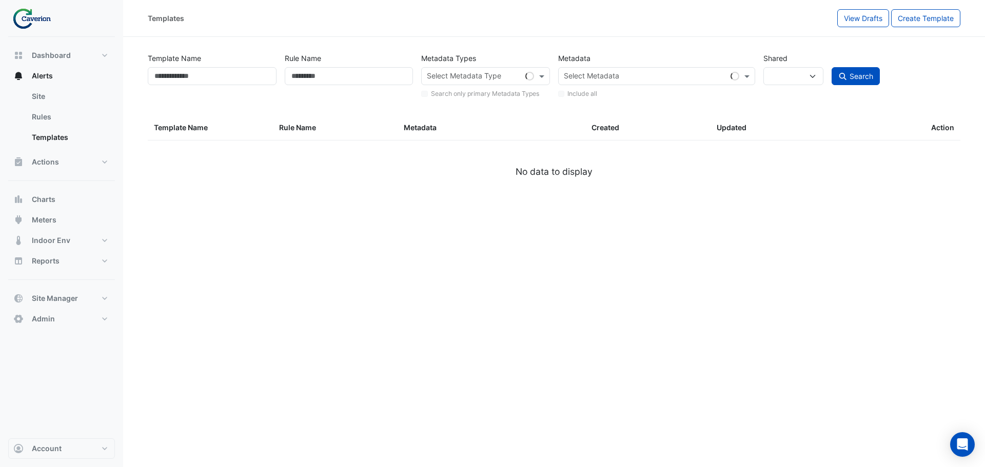
select select
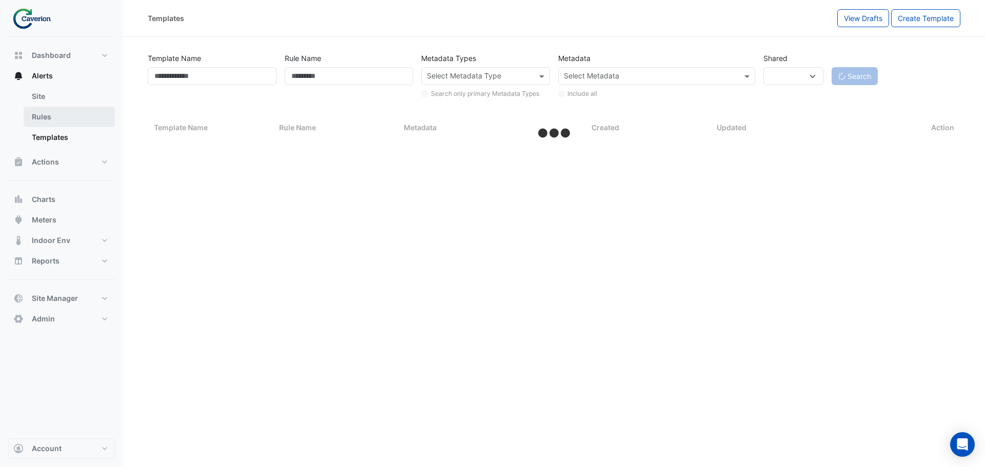
click at [57, 121] on link "Rules" at bounding box center [69, 117] width 91 height 21
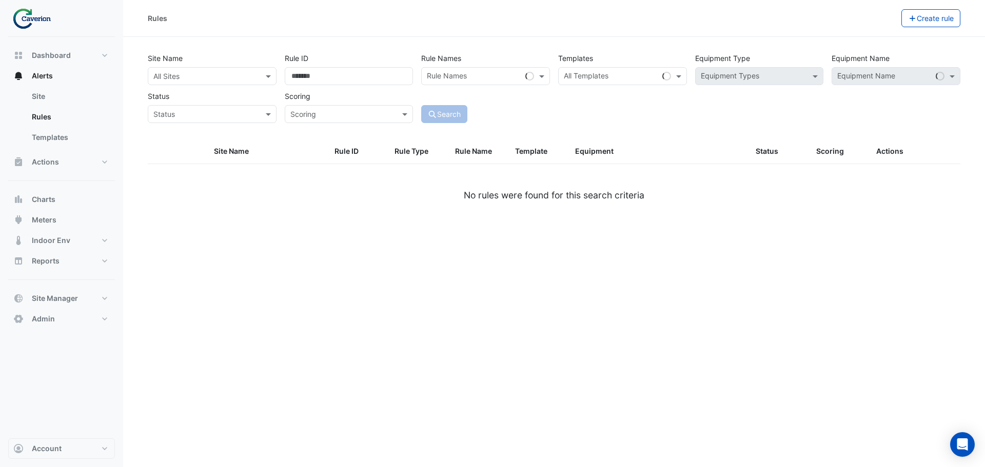
click at [244, 75] on input "text" at bounding box center [201, 76] width 97 height 11
click at [171, 112] on div "K29" at bounding box center [177, 113] width 59 height 15
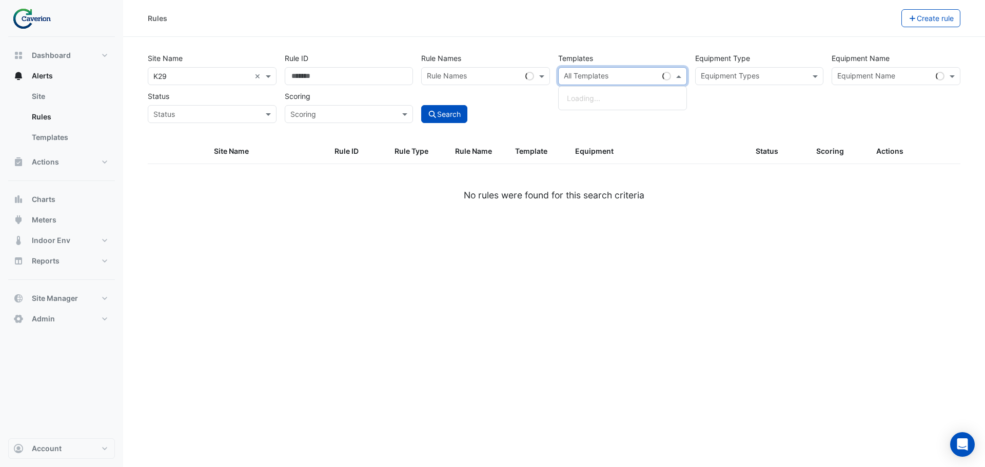
click at [624, 76] on input "text" at bounding box center [611, 77] width 94 height 11
click at [453, 75] on input "text" at bounding box center [474, 77] width 94 height 11
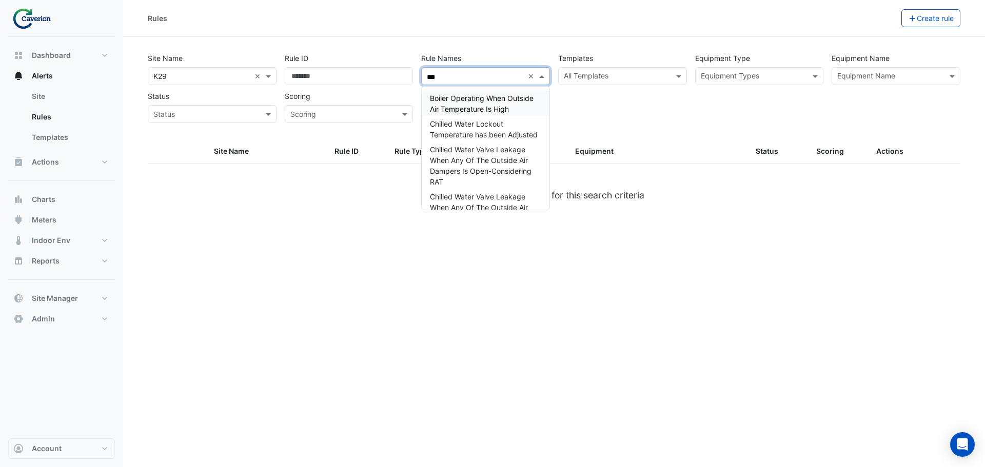
type input "***"
click at [743, 75] on input "text" at bounding box center [754, 77] width 106 height 11
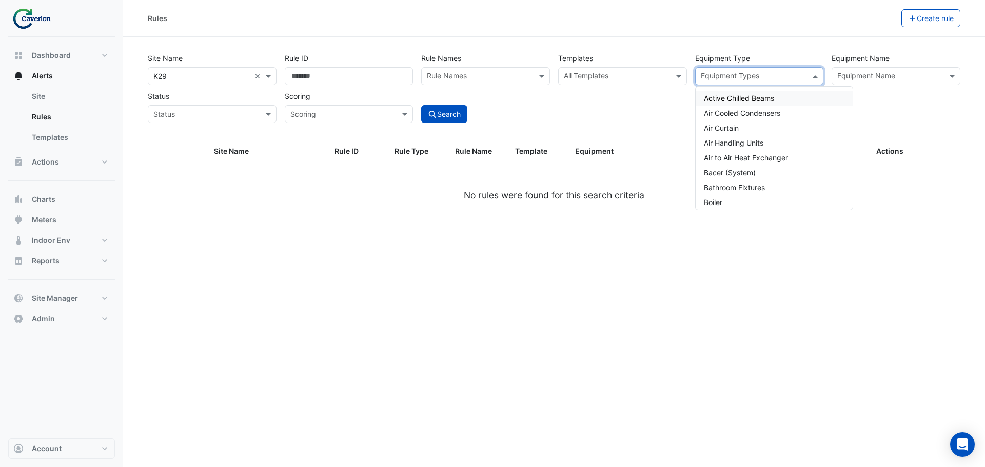
click at [868, 77] on input "text" at bounding box center [890, 77] width 106 height 11
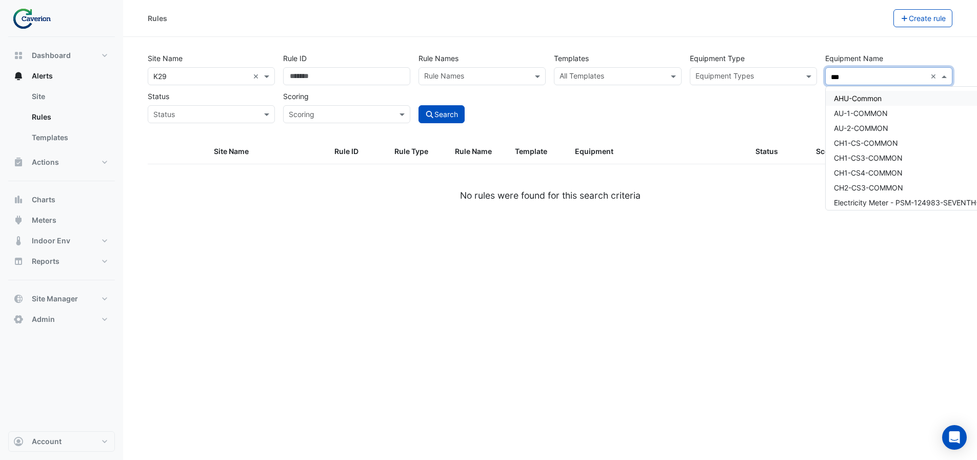
click at [868, 96] on span "AHU-Common" at bounding box center [858, 98] width 48 height 9
type input "***"
click at [711, 128] on div "Site Name All Sites × K29 × Rule ID Rule Names Rule Names Templates All Templat…" at bounding box center [550, 94] width 817 height 90
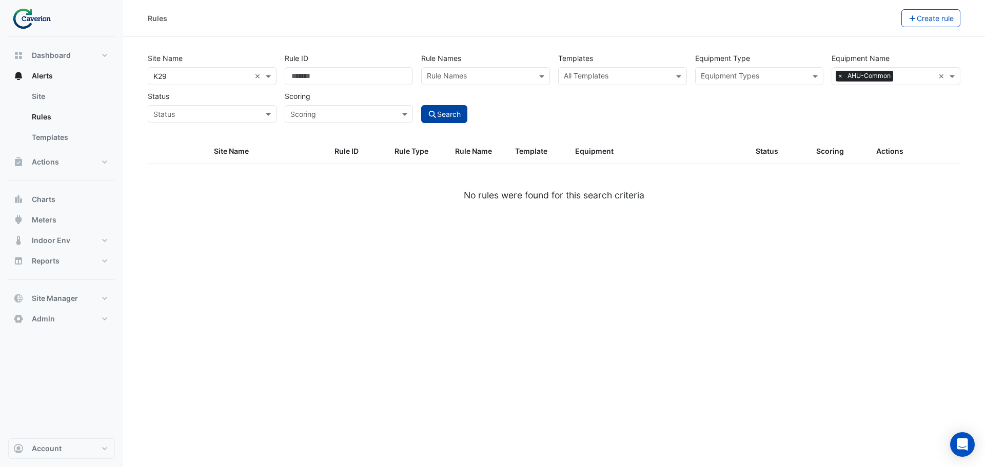
click at [442, 115] on button "Search" at bounding box center [444, 114] width 46 height 18
click at [841, 75] on span "×" at bounding box center [839, 76] width 9 height 10
drag, startPoint x: 645, startPoint y: 76, endPoint x: 675, endPoint y: 74, distance: 29.8
click at [645, 76] on input "text" at bounding box center [617, 77] width 106 height 11
click at [627, 78] on input "text" at bounding box center [617, 77] width 106 height 11
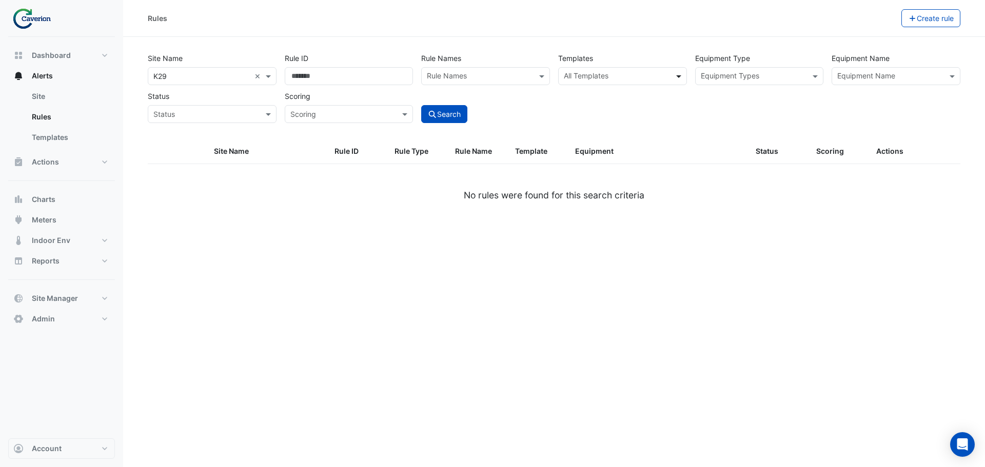
click at [617, 76] on input "text" at bounding box center [617, 77] width 106 height 11
click at [673, 74] on span at bounding box center [679, 76] width 13 height 11
click at [675, 74] on span at bounding box center [679, 76] width 13 height 11
click at [669, 75] on div "All Templates" at bounding box center [622, 76] width 129 height 18
paste input "**********"
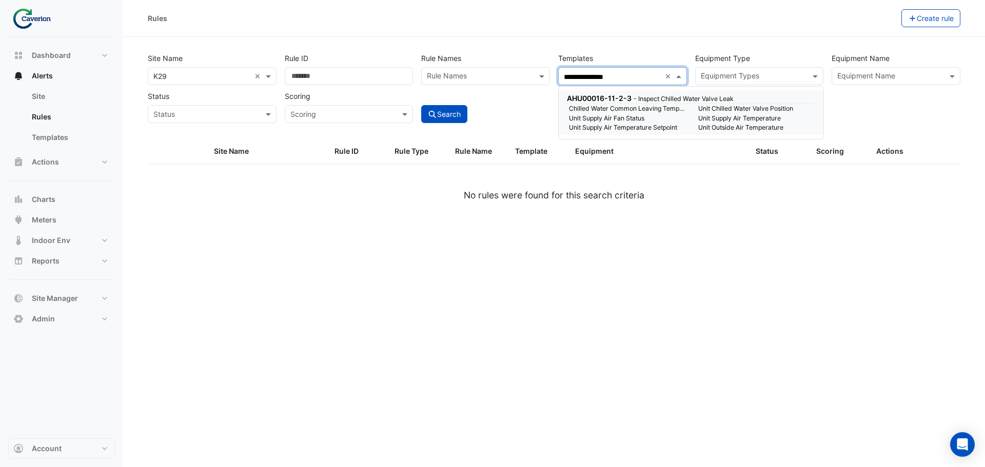
click at [605, 117] on small "Unit Supply Air Fan Status" at bounding box center [627, 118] width 129 height 9
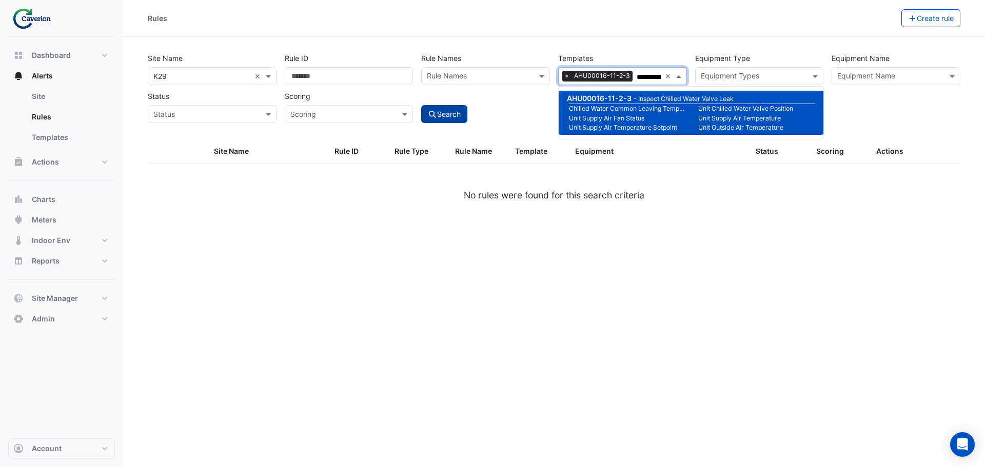
type input "**********"
click at [452, 115] on button "Search" at bounding box center [444, 114] width 46 height 18
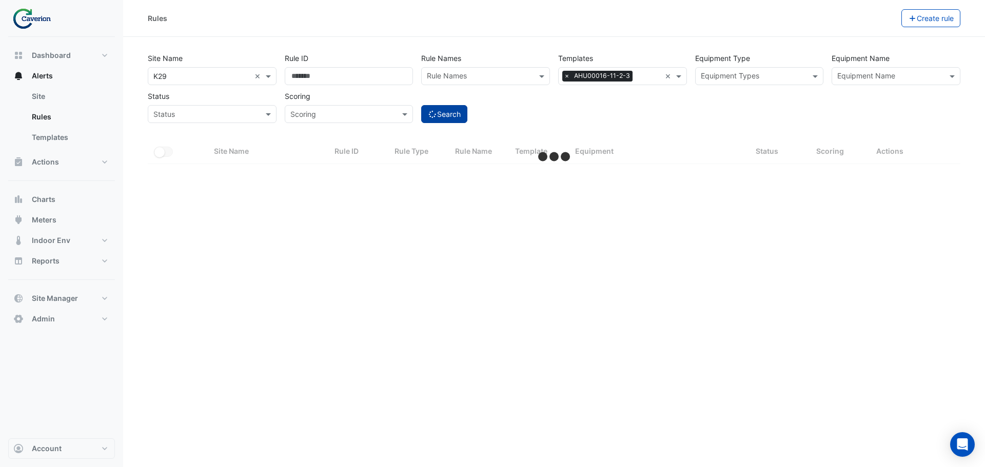
select select "***"
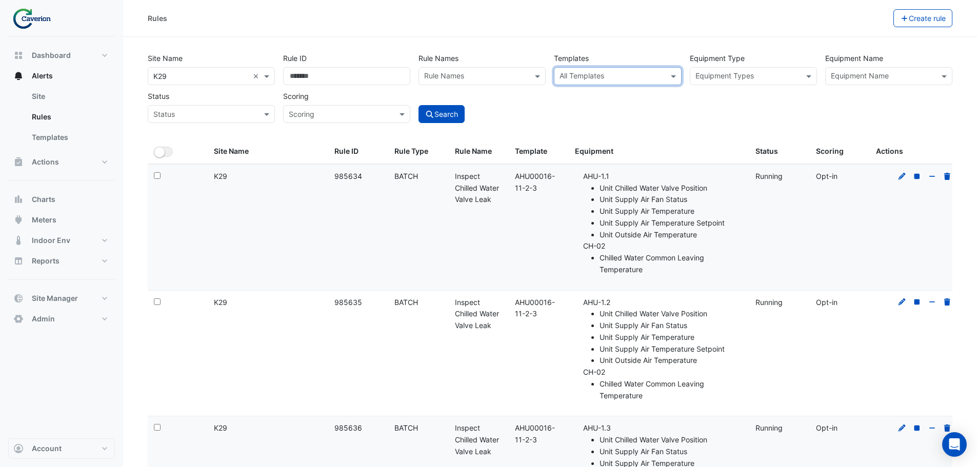
click at [620, 72] on input "text" at bounding box center [612, 77] width 104 height 11
paste input "********"
click at [599, 77] on input "********" at bounding box center [612, 77] width 104 height 11
paste input "********"
click at [625, 97] on small "- Inspect Outside Temp Miscalibrated Sensor" at bounding box center [669, 99] width 132 height 8
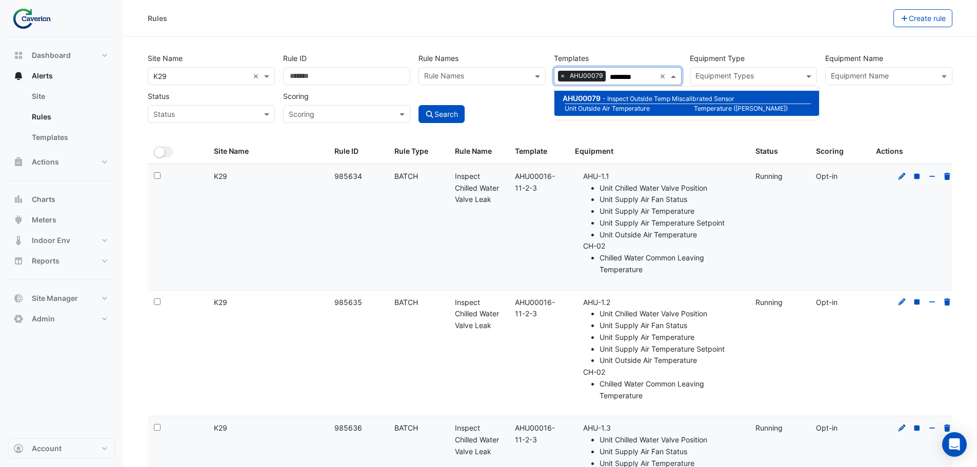
type input "********"
click at [505, 128] on div "Site Name All Sites × K29 × Rule ID Rule Names Rule Names Templates All Templat…" at bounding box center [550, 94] width 817 height 90
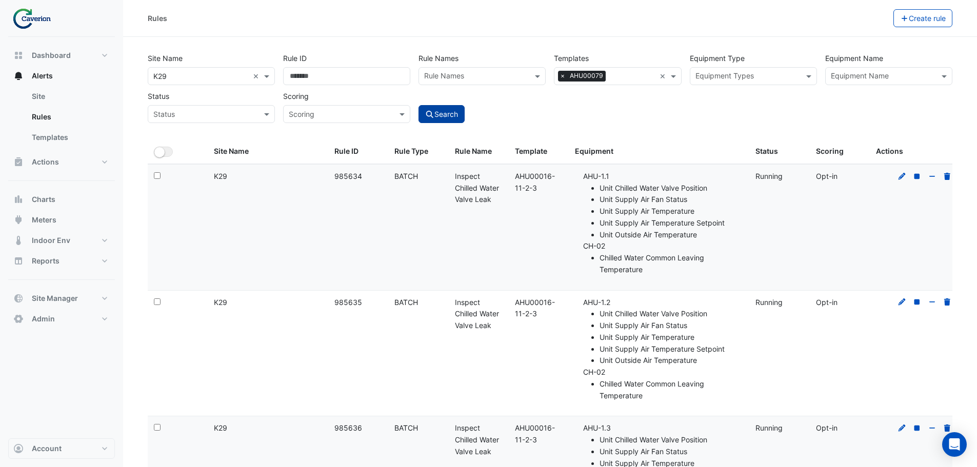
click at [456, 112] on button "Search" at bounding box center [441, 114] width 46 height 18
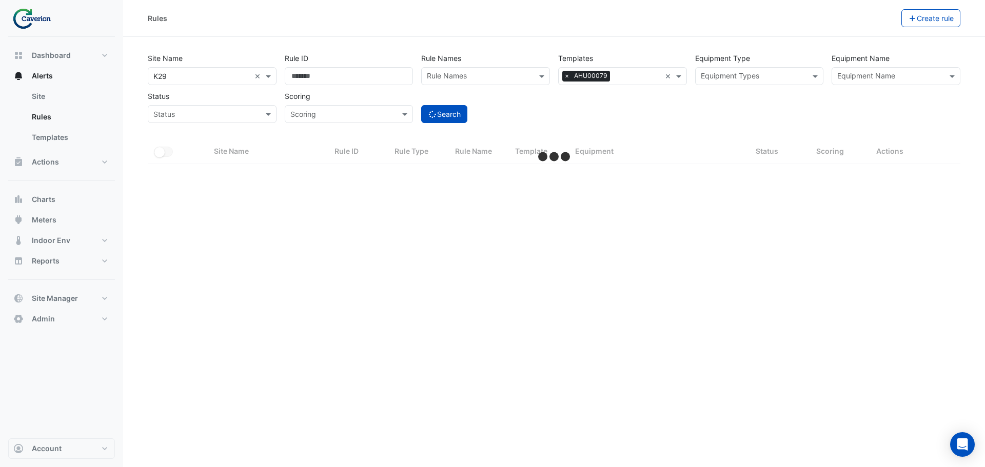
select select "***"
